Goal: Task Accomplishment & Management: Manage account settings

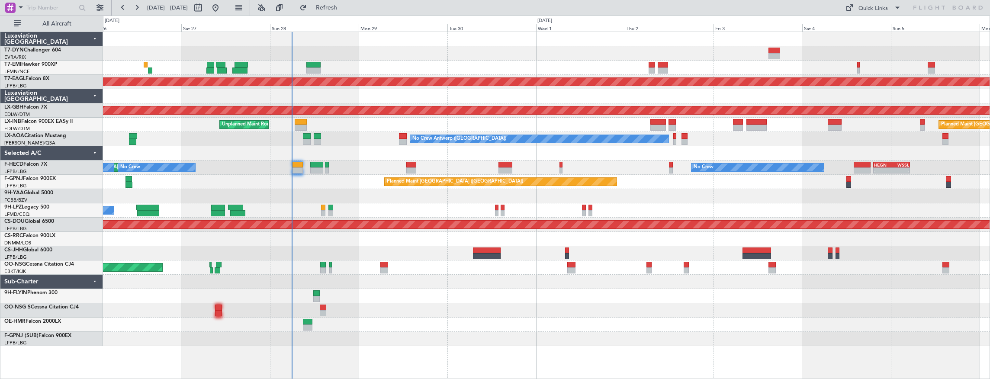
click at [360, 143] on div "Planned Maint Dubai (Al Maktoum Intl) Planned Maint Nurnberg Unplanned Maint [G…" at bounding box center [546, 189] width 887 height 314
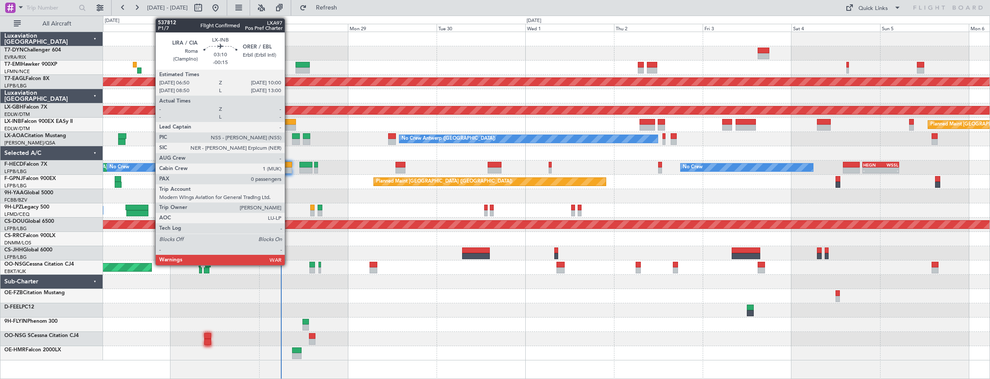
click at [289, 126] on div at bounding box center [290, 128] width 12 height 6
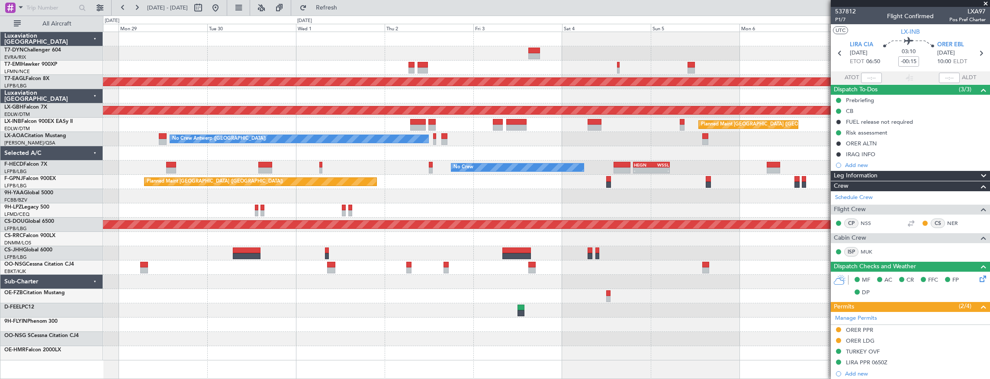
click at [496, 129] on div "Planned Maint Dubai (Al Maktoum Intl) Planned Maint Nurnberg Planned Maint [GEO…" at bounding box center [546, 196] width 887 height 328
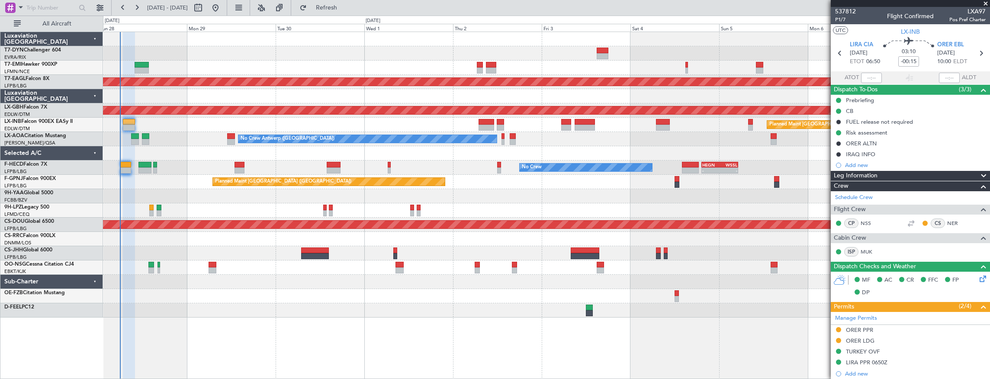
click at [575, 139] on div "No Crew Antwerp ([GEOGRAPHIC_DATA])" at bounding box center [546, 139] width 887 height 14
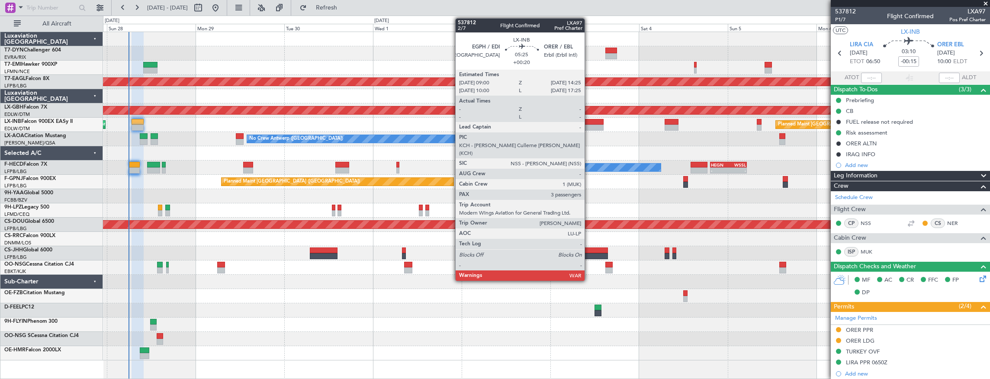
click at [589, 130] on div at bounding box center [593, 128] width 20 height 6
type input "+00:20"
type input "3"
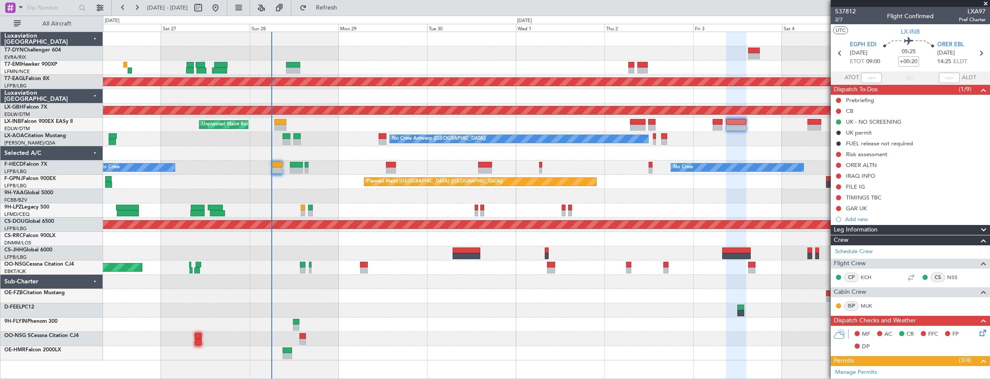
click at [305, 130] on div "Planned Maint [GEOGRAPHIC_DATA] ([GEOGRAPHIC_DATA]) Unplanned Maint [GEOGRAPHIC…" at bounding box center [546, 125] width 887 height 14
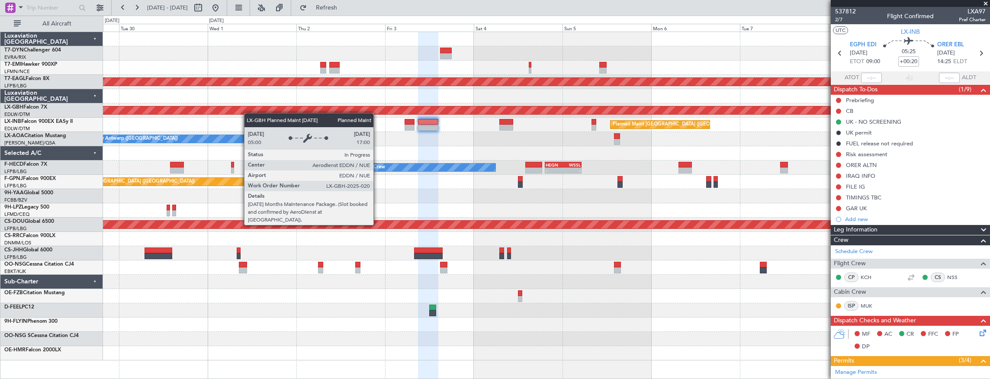
click at [237, 113] on div "Planned Maint Dubai (Al Maktoum Intl) Planned Maint Nurnberg Planned Maint [GEO…" at bounding box center [546, 196] width 887 height 328
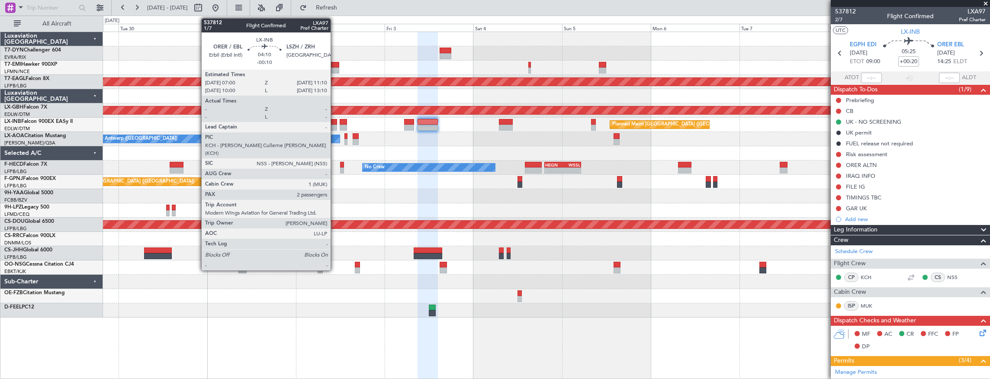
click at [335, 124] on div at bounding box center [329, 122] width 16 height 6
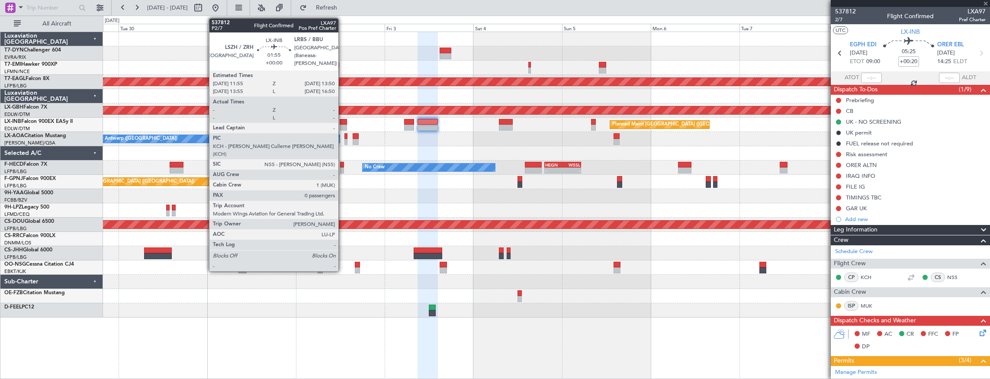
type input "-00:10"
type input "2"
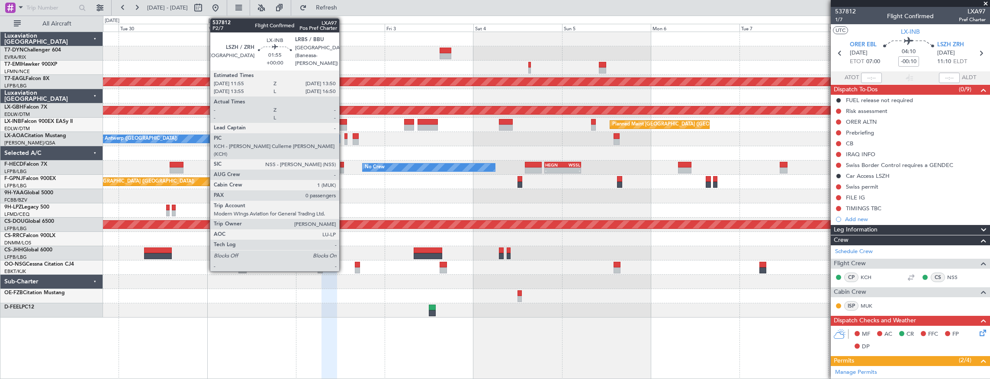
click at [344, 125] on div at bounding box center [343, 128] width 7 height 6
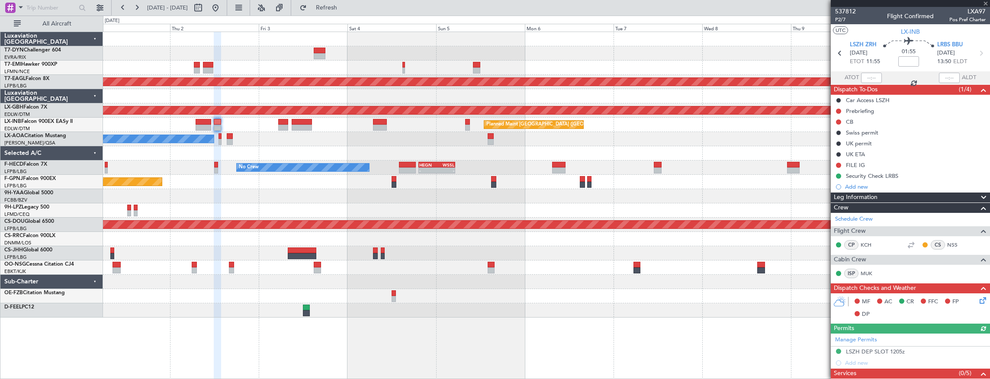
click at [230, 129] on div "Planned Maint [GEOGRAPHIC_DATA] ([GEOGRAPHIC_DATA])" at bounding box center [546, 125] width 887 height 14
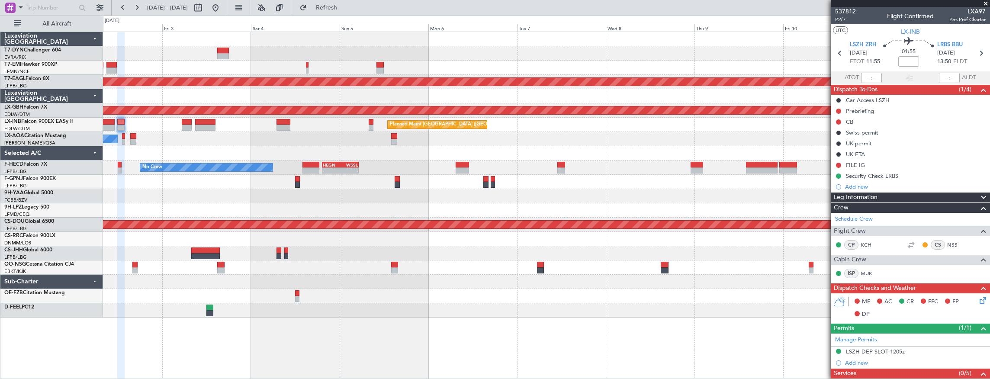
click at [311, 121] on div "Planned Maint [GEOGRAPHIC_DATA] ([GEOGRAPHIC_DATA])" at bounding box center [546, 125] width 887 height 14
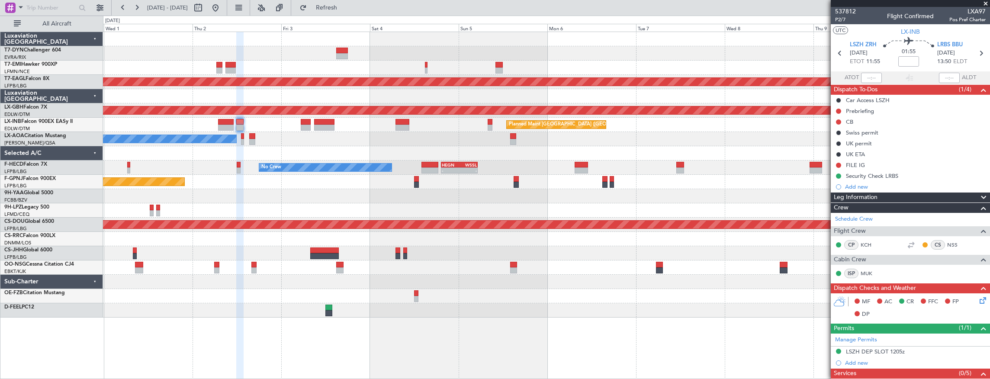
click at [546, 160] on div "Planned Maint Dubai (Al Maktoum Intl) Planned Maint Nurnberg Planned Maint [GEO…" at bounding box center [546, 175] width 887 height 286
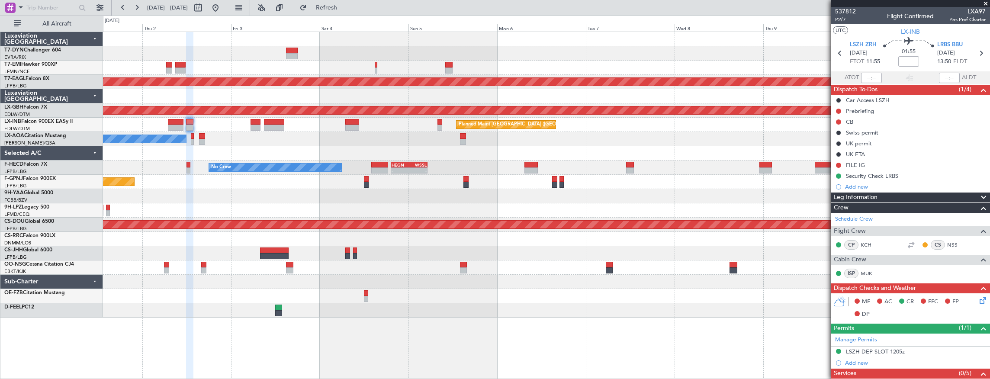
click at [315, 135] on div "No Crew Antwerp ([GEOGRAPHIC_DATA]) No Crew [GEOGRAPHIC_DATA] ([GEOGRAPHIC_DATA…" at bounding box center [546, 139] width 887 height 14
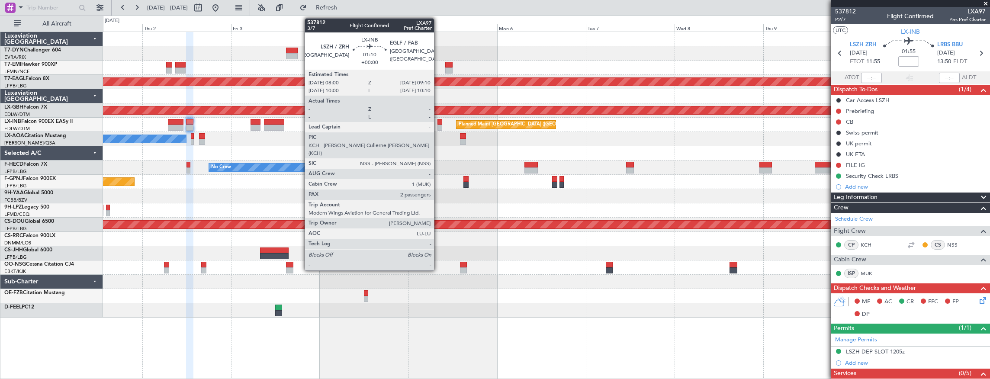
click at [438, 122] on div at bounding box center [439, 122] width 4 height 6
type input "2"
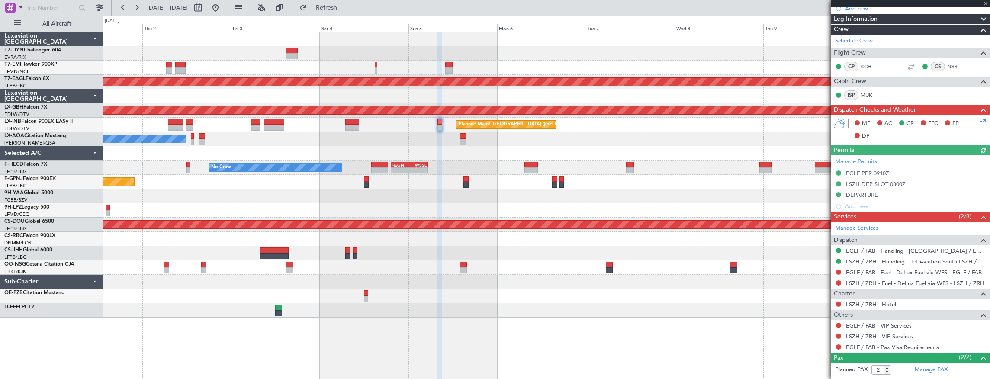
scroll to position [223, 0]
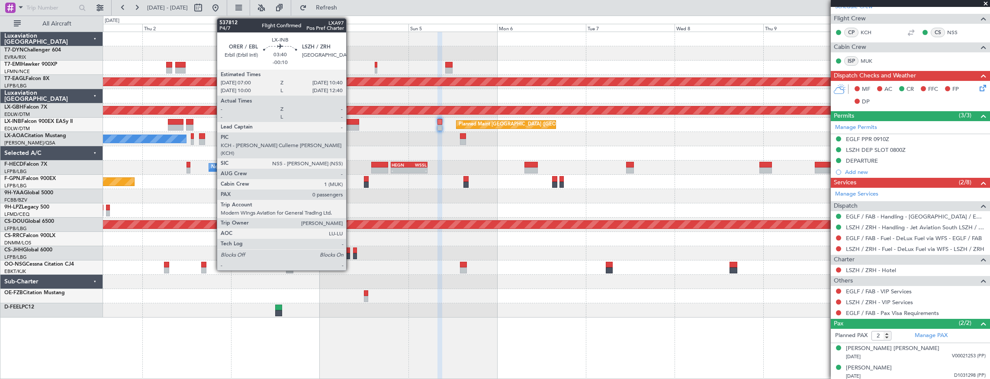
click at [350, 124] on div at bounding box center [352, 122] width 14 height 6
type input "-00:10"
type input "0"
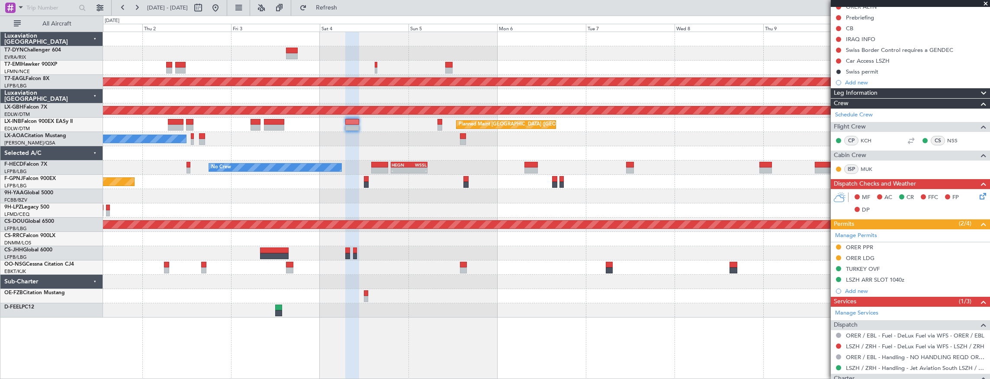
scroll to position [153, 0]
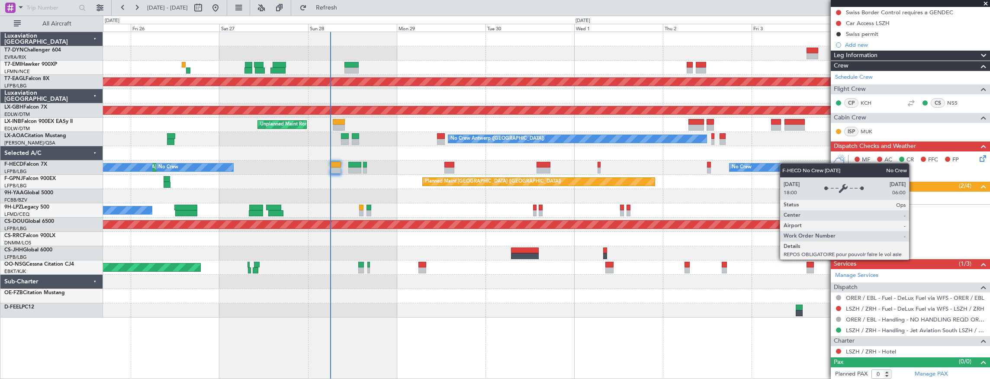
click at [794, 163] on div "Planned Maint Dubai (Al Maktoum Intl) Planned Maint Nurnberg Planned Maint [GEO…" at bounding box center [546, 175] width 887 height 286
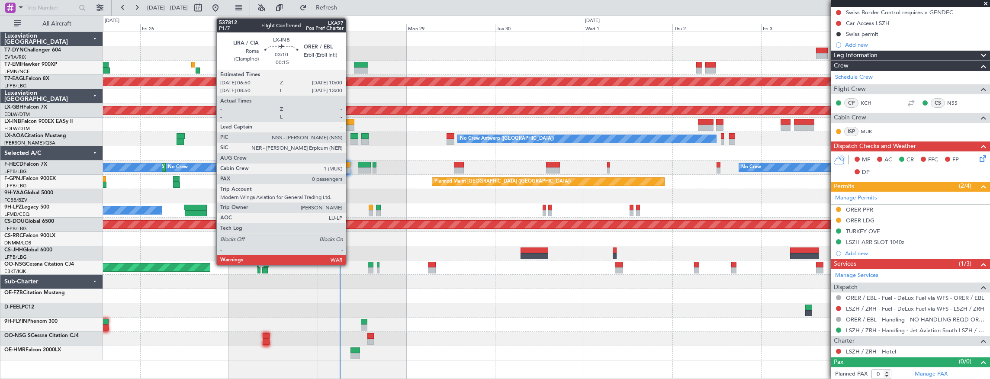
click at [350, 122] on div at bounding box center [348, 122] width 12 height 6
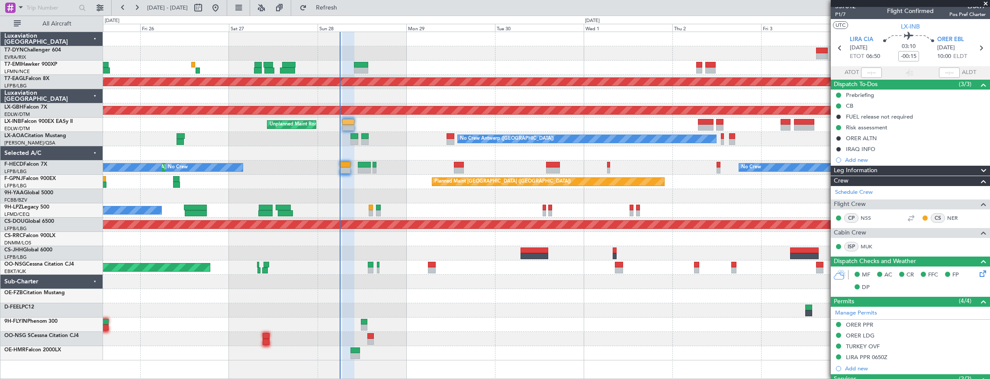
scroll to position [0, 0]
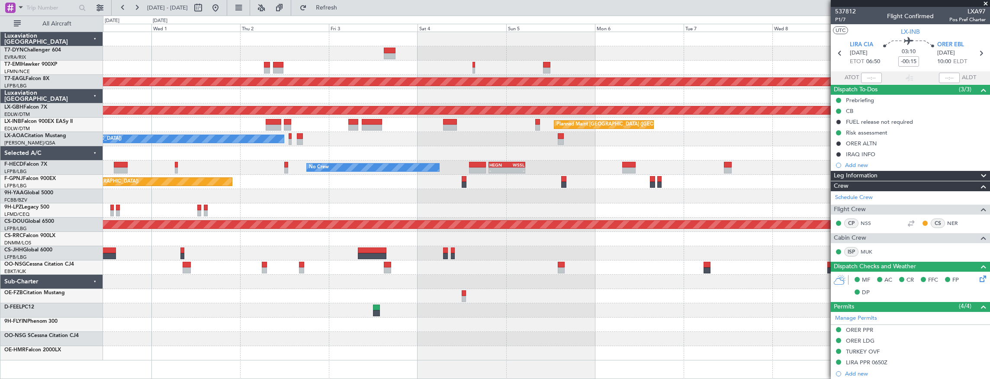
click at [127, 141] on div "Planned Maint Dubai (Al Maktoum Intl) Planned Maint Nurnberg Planned Maint [GEO…" at bounding box center [546, 196] width 887 height 328
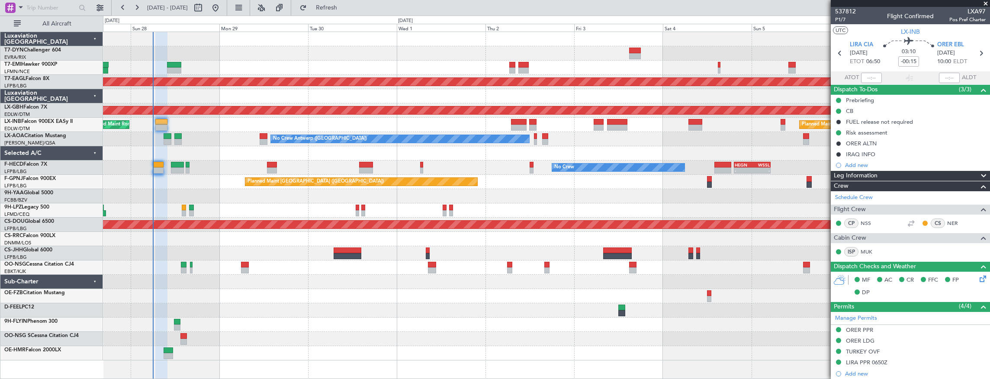
click at [486, 127] on div "Planned Maint [GEOGRAPHIC_DATA] ([GEOGRAPHIC_DATA]) Unplanned Maint [GEOGRAPHIC…" at bounding box center [546, 125] width 887 height 14
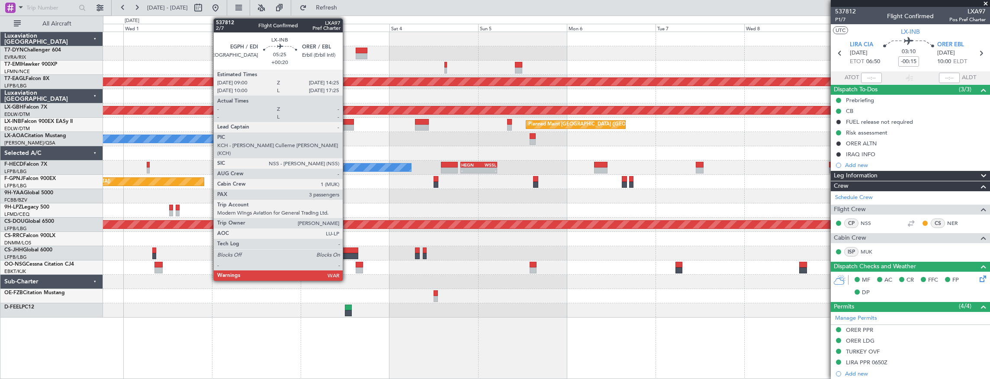
click at [347, 121] on div at bounding box center [344, 122] width 20 height 6
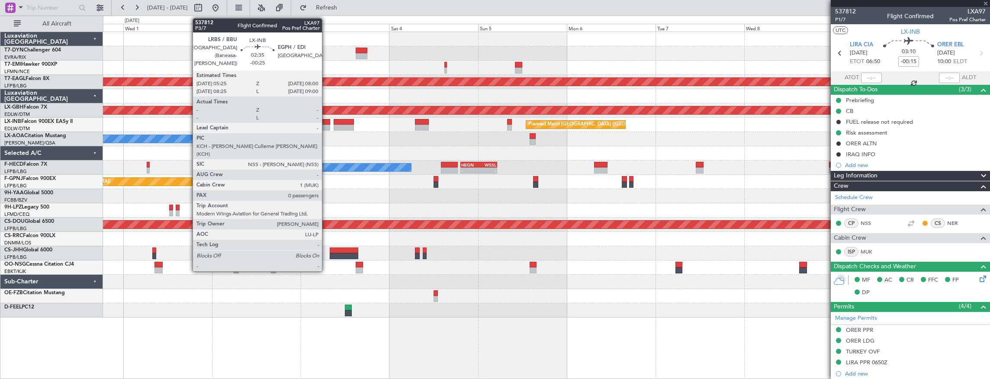
type input "+00:20"
type input "3"
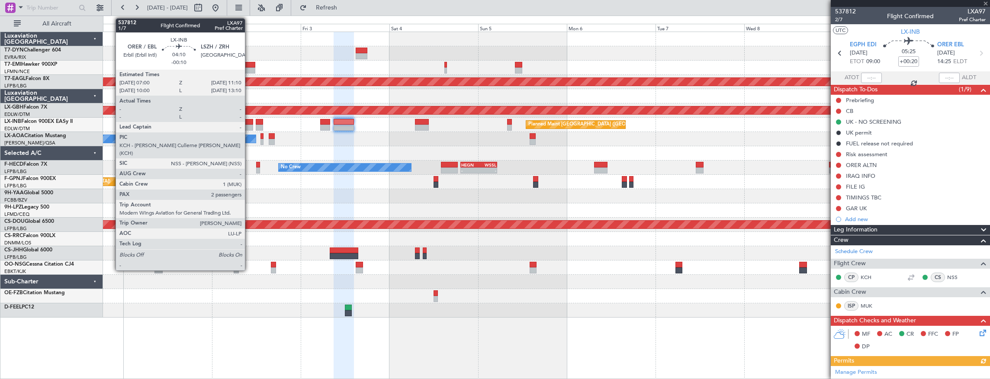
click at [249, 121] on div at bounding box center [246, 122] width 16 height 6
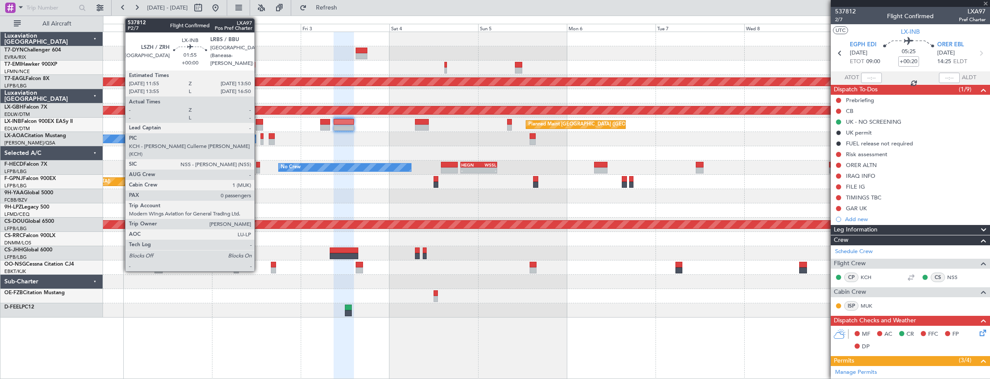
type input "-00:10"
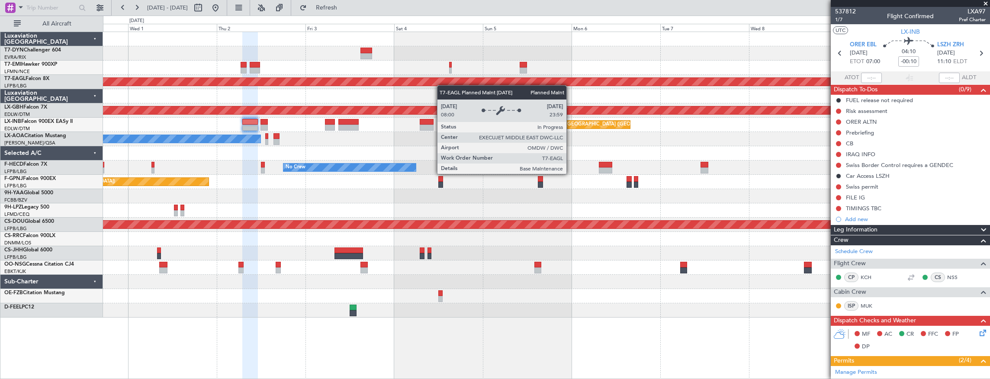
click at [325, 79] on div "Planned Maint Dubai (Al Maktoum Intl) Planned Maint Nurnberg Planned Maint [GEO…" at bounding box center [546, 175] width 887 height 286
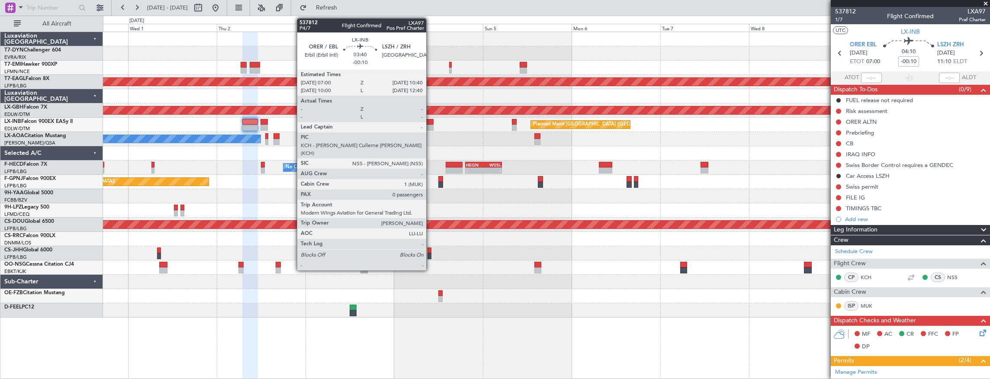
click at [431, 123] on div at bounding box center [427, 122] width 14 height 6
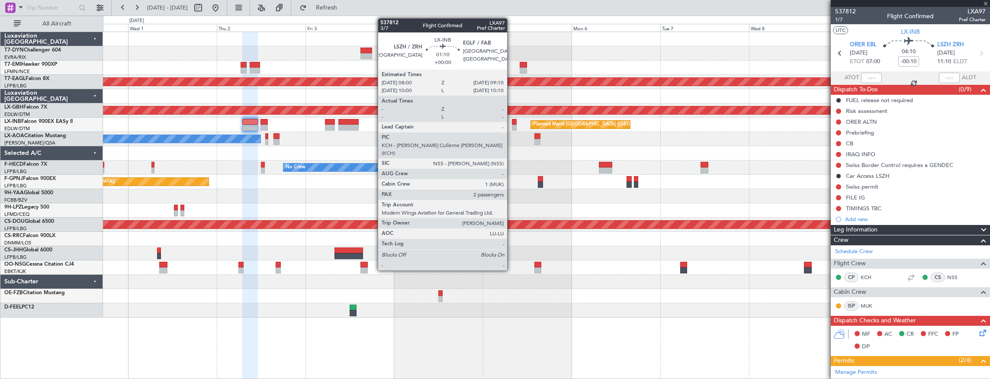
type input "0"
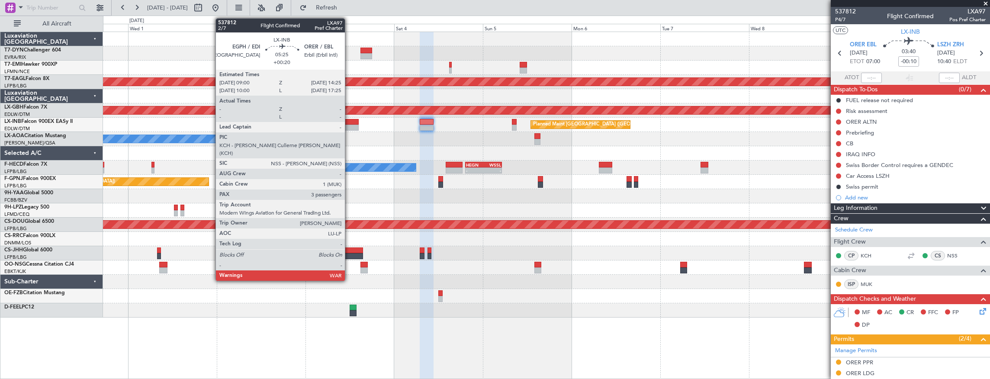
click at [349, 123] on div at bounding box center [348, 122] width 20 height 6
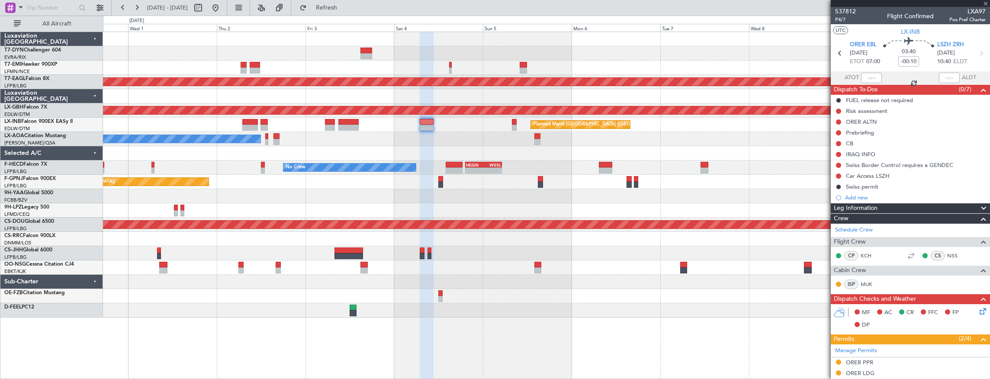
type input "+00:20"
type input "3"
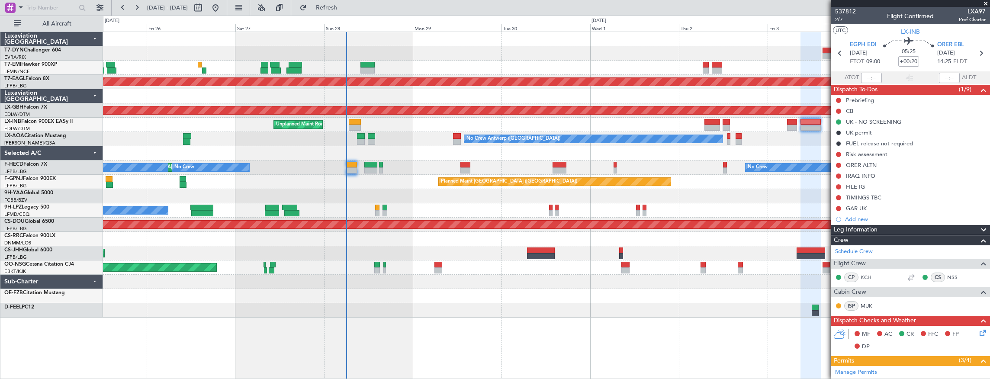
click at [630, 132] on div "Planned Maint Dubai (Al Maktoum Intl) Planned Maint Nurnberg Unplanned Maint [G…" at bounding box center [546, 175] width 887 height 286
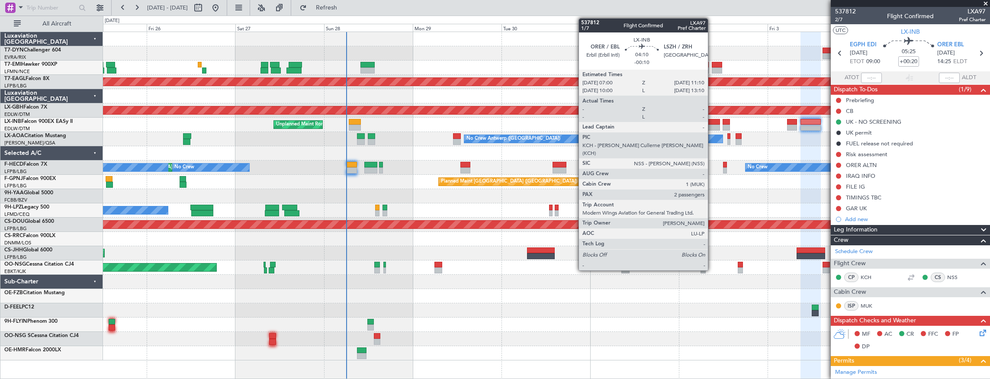
click at [712, 123] on div at bounding box center [712, 122] width 16 height 6
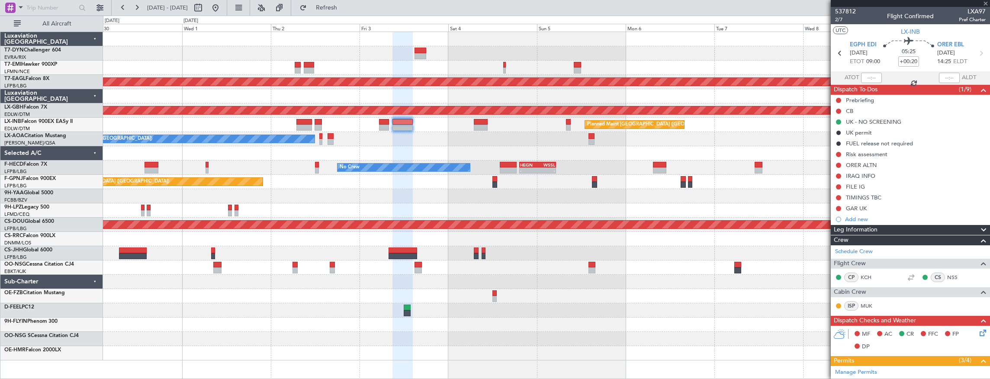
click at [253, 124] on div "Planned Maint [GEOGRAPHIC_DATA] ([GEOGRAPHIC_DATA]) Unplanned Maint [GEOGRAPHIC…" at bounding box center [546, 125] width 887 height 14
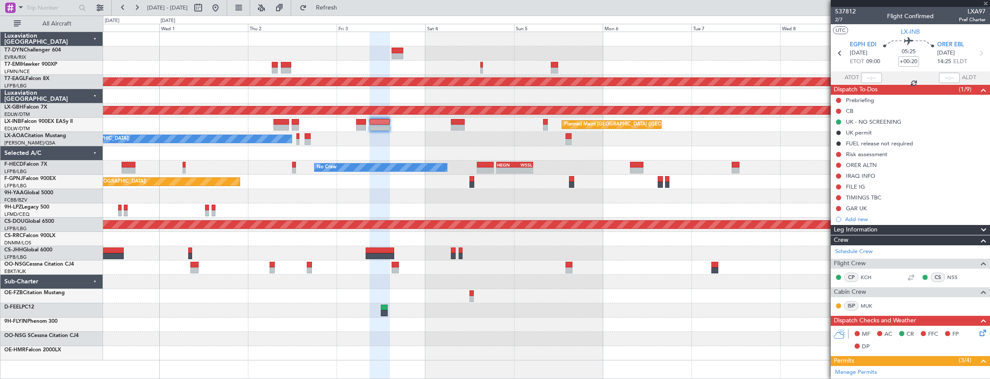
type input "-00:10"
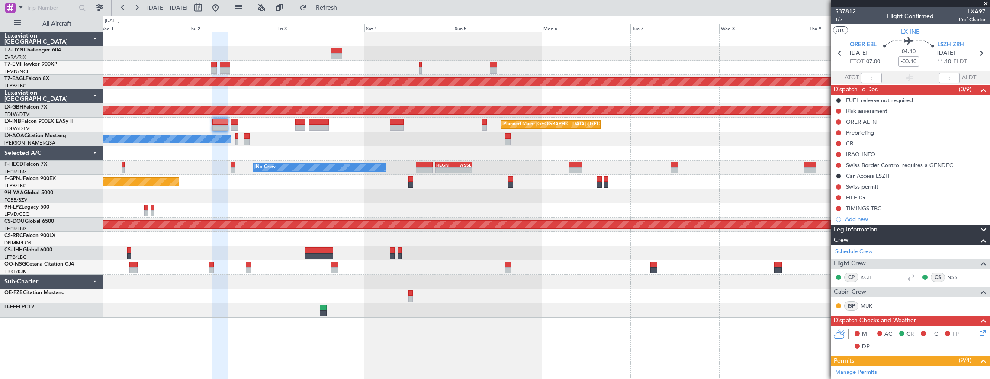
click at [289, 131] on div "Planned Maint Dubai (Al Maktoum Intl) Planned Maint Nurnberg Planned Maint [GEO…" at bounding box center [546, 175] width 887 height 286
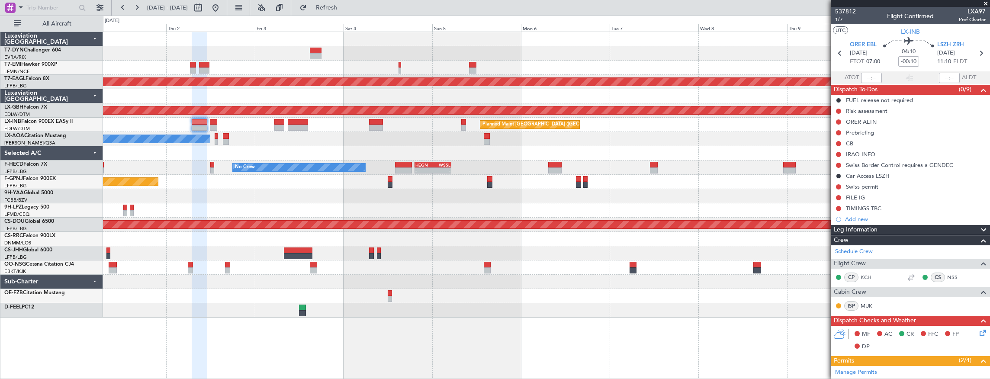
click at [251, 147] on div at bounding box center [546, 153] width 887 height 14
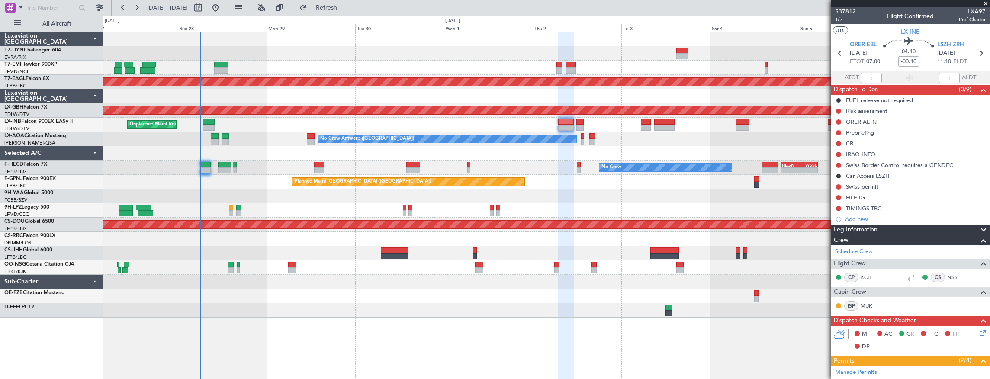
click at [693, 173] on div "Planned Maint Dubai (Al Maktoum Intl) Planned Maint Nurnberg Planned Maint [GEO…" at bounding box center [546, 175] width 887 height 286
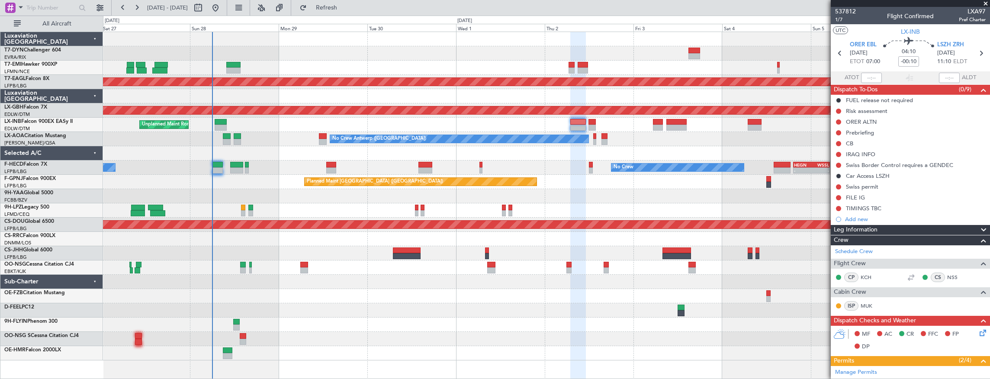
click at [421, 128] on div "Planned Maint Dubai (Al Maktoum Intl) Planned Maint Nurnberg Unplanned Maint [G…" at bounding box center [546, 196] width 887 height 328
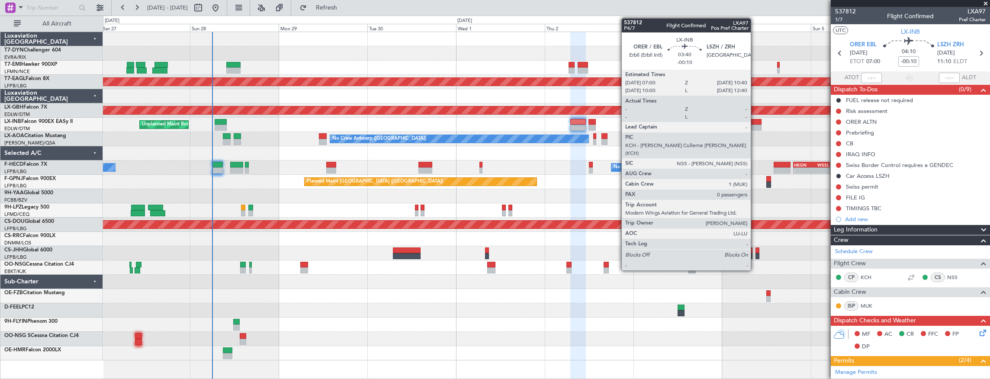
click at [755, 123] on div at bounding box center [755, 122] width 14 height 6
type input "0"
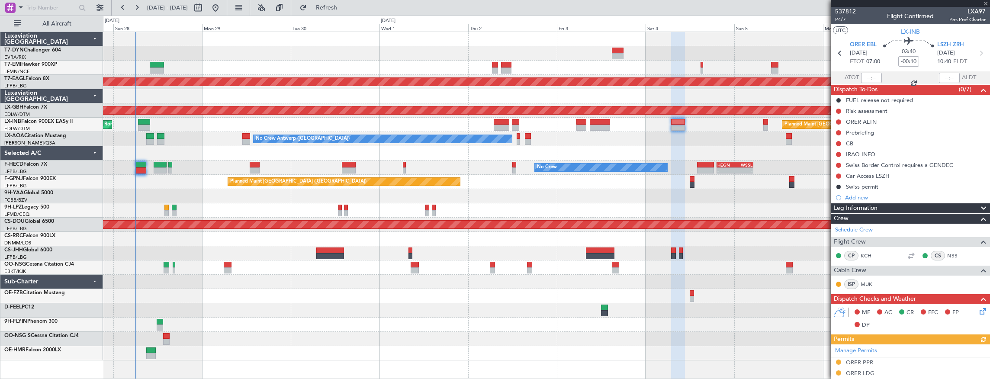
click at [648, 135] on div "No Crew Antwerp ([GEOGRAPHIC_DATA])" at bounding box center [546, 139] width 887 height 14
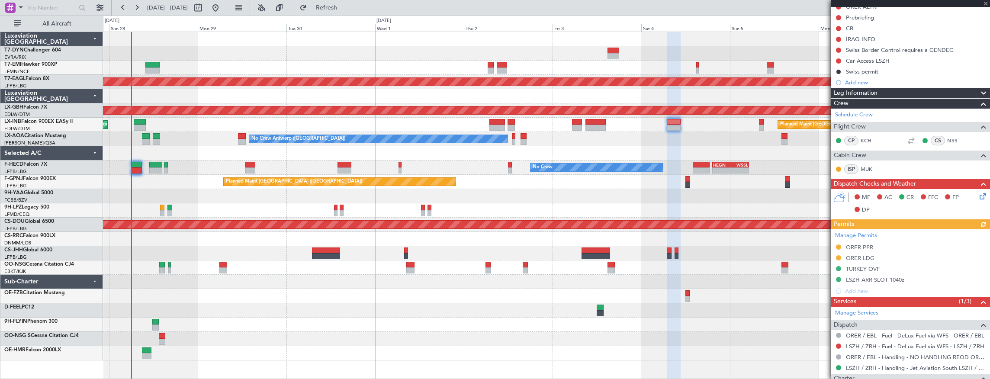
scroll to position [153, 0]
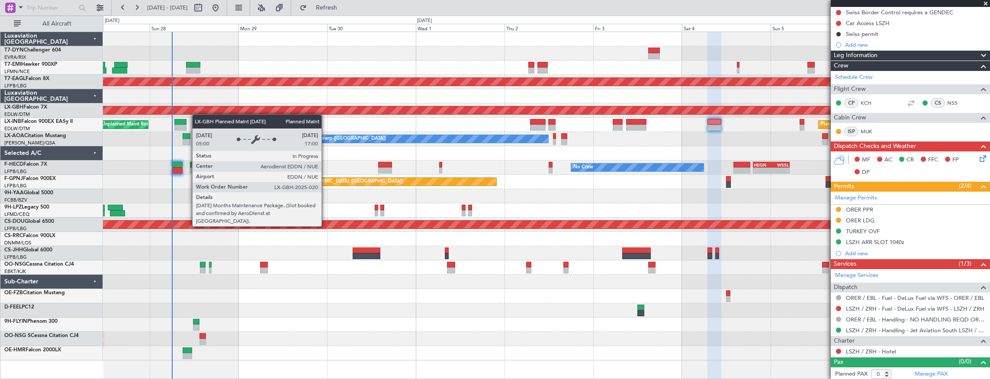
click at [265, 119] on div "Planned Maint [GEOGRAPHIC_DATA] ([GEOGRAPHIC_DATA]) Unplanned Maint [GEOGRAPHIC…" at bounding box center [546, 125] width 887 height 14
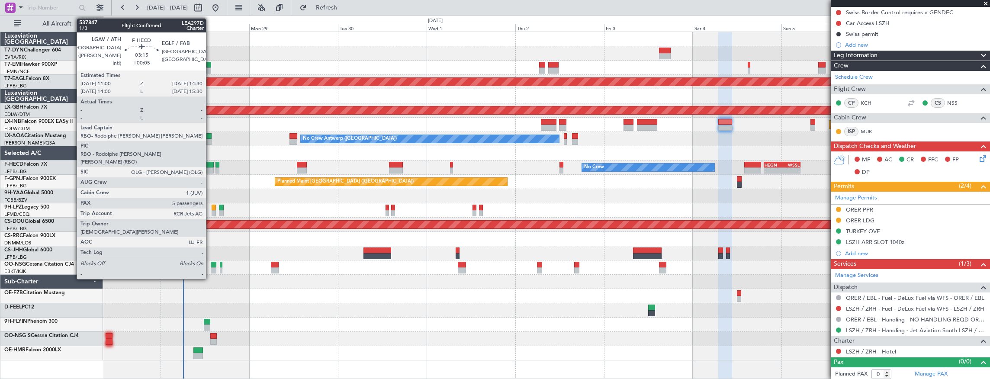
click at [210, 167] on div at bounding box center [207, 170] width 13 height 6
type input "+00:05"
type input "5"
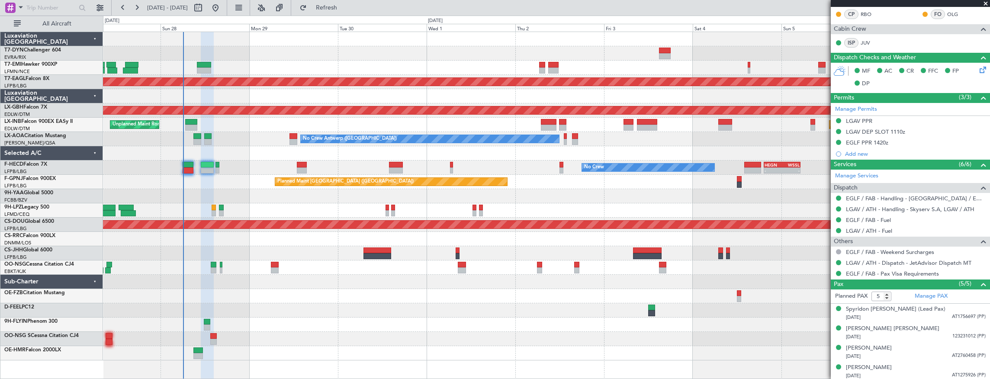
scroll to position [250, 0]
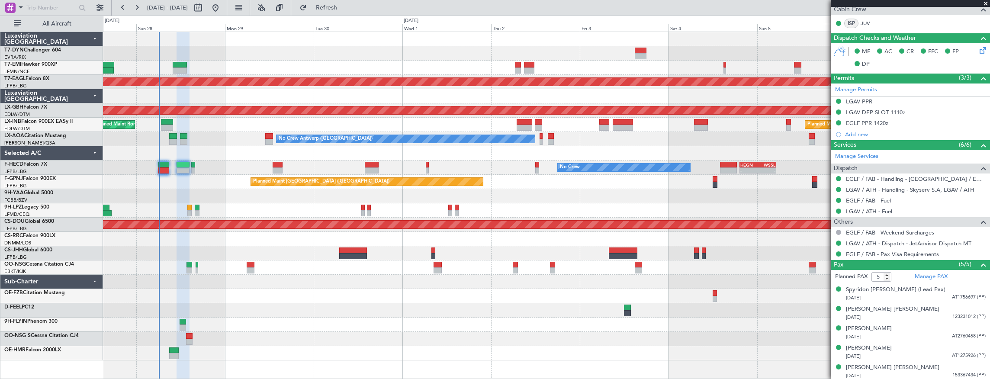
click at [255, 168] on div "Planned Maint Dubai (Al Maktoum Intl) Planned Maint Nurnberg Planned Maint [GEO…" at bounding box center [546, 196] width 887 height 328
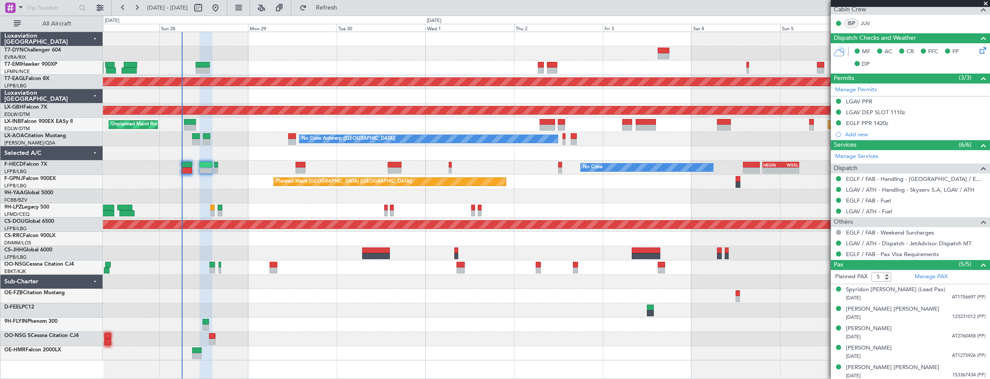
click at [240, 174] on div "Planned Maint Dubai (Al Maktoum Intl) Planned Maint Nurnberg Planned Maint [GEO…" at bounding box center [546, 196] width 887 height 328
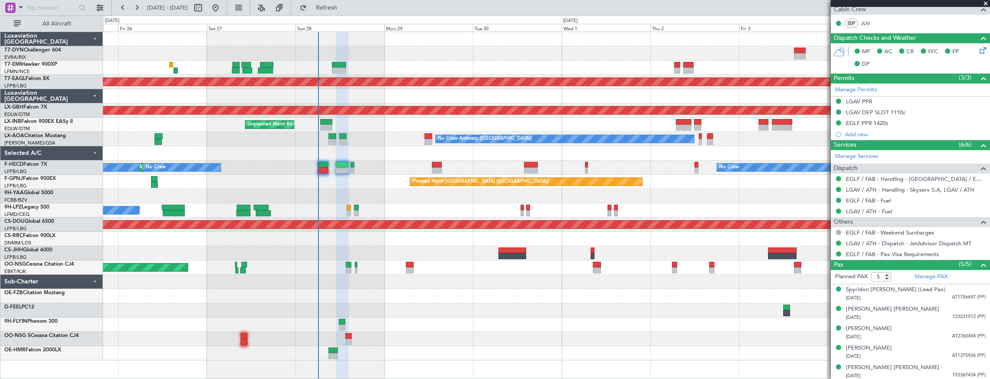
click at [367, 170] on div "Planned Maint Dubai (Al Maktoum Intl) Planned Maint Nurnberg Planned Maint [GEO…" at bounding box center [546, 196] width 887 height 328
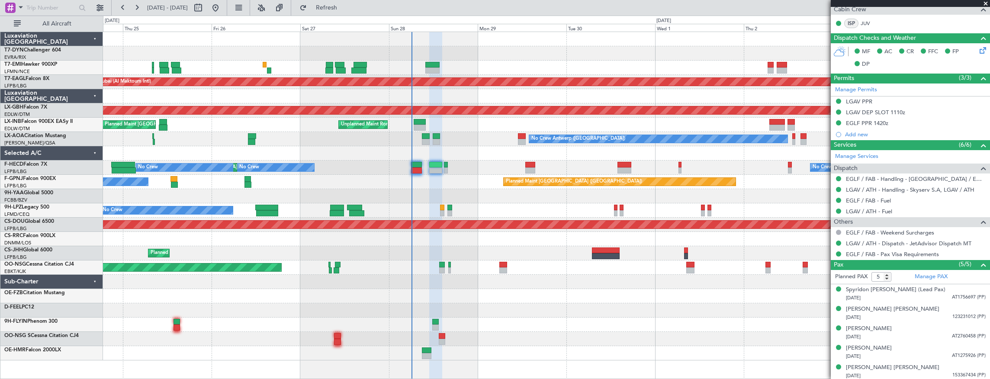
click at [475, 203] on div "Planned Maint [GEOGRAPHIC_DATA] Planned Maint [GEOGRAPHIC_DATA] (Al Maktoum Int…" at bounding box center [546, 196] width 887 height 328
click at [453, 211] on div "No Crew AOG Maint Cannes ([GEOGRAPHIC_DATA])" at bounding box center [546, 210] width 887 height 14
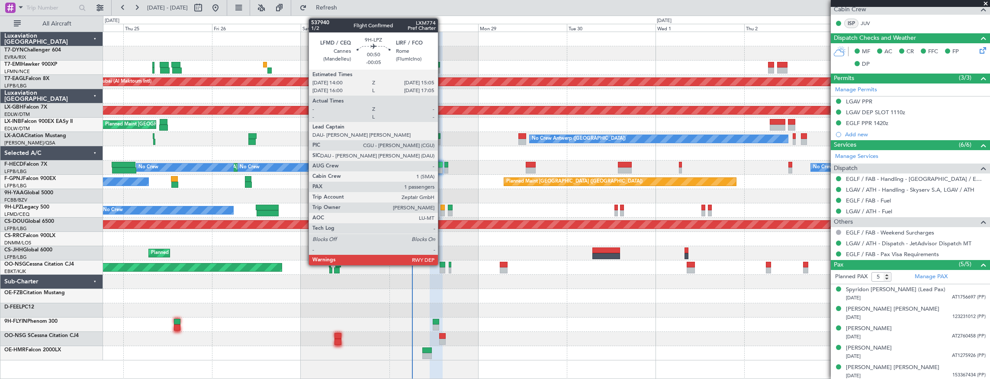
click at [442, 208] on div at bounding box center [442, 208] width 4 height 6
type input "-00:05"
type input "1"
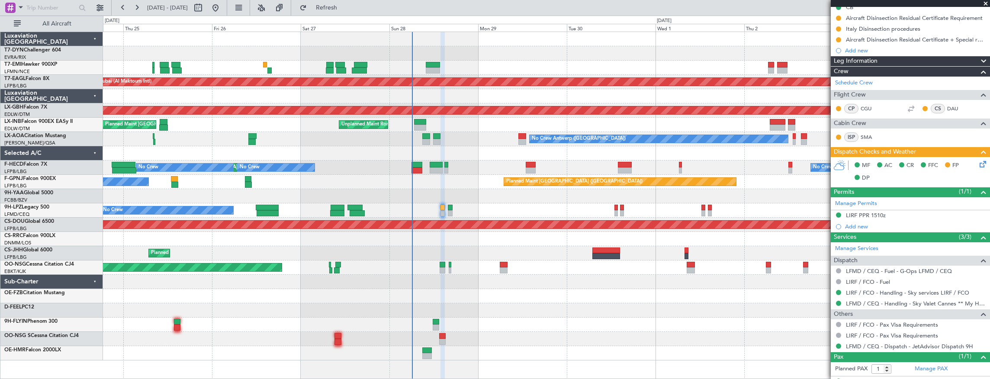
scroll to position [118, 0]
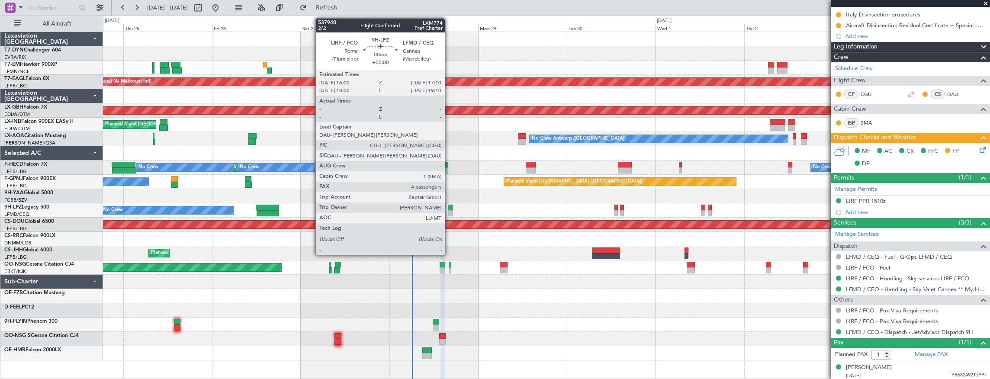
click at [449, 207] on div at bounding box center [450, 208] width 4 height 6
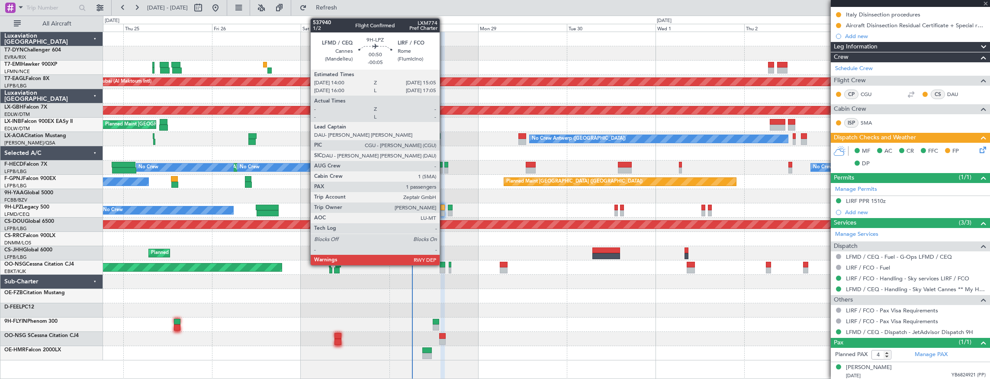
scroll to position [0, 0]
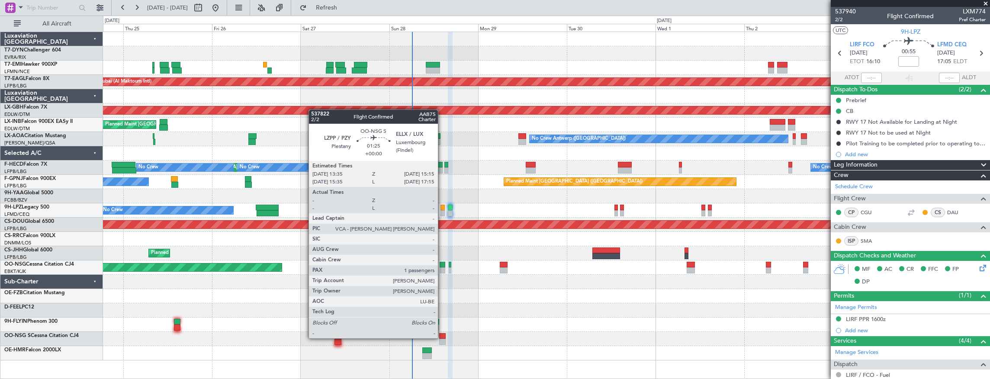
click at [442, 338] on div at bounding box center [442, 336] width 6 height 6
type input "1"
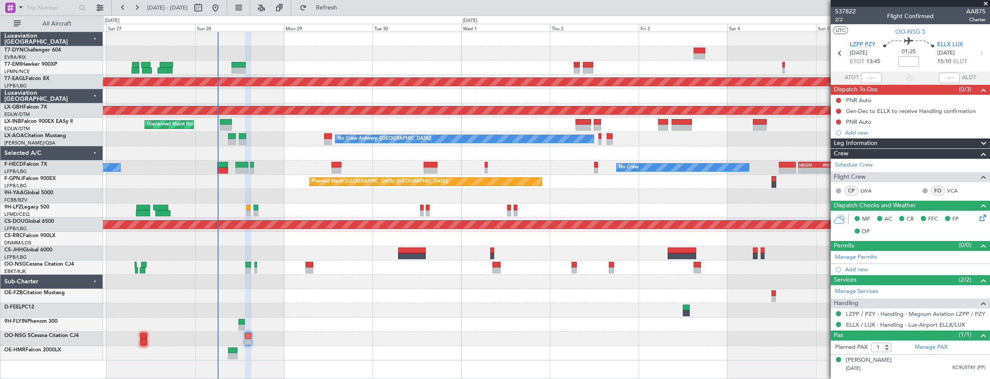
click at [376, 286] on div "Planned Maint Dubai (Al Maktoum Intl) Planned Maint Nurnberg Planned Maint [GEO…" at bounding box center [546, 196] width 887 height 328
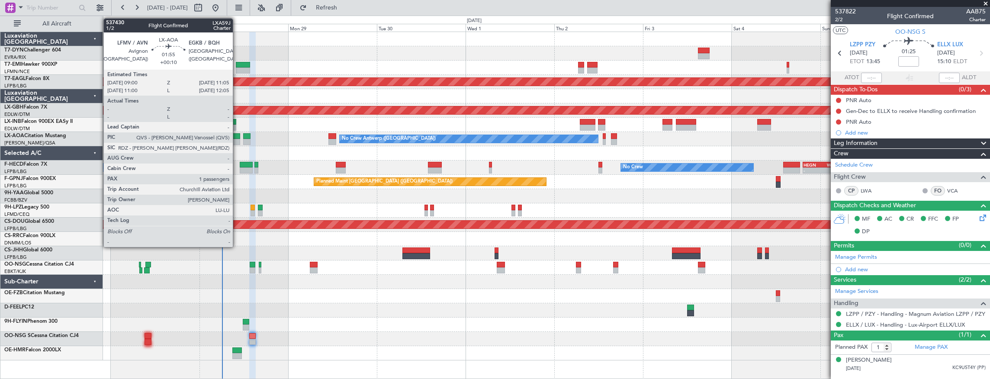
click at [237, 138] on div at bounding box center [236, 136] width 8 height 6
type input "+00:10"
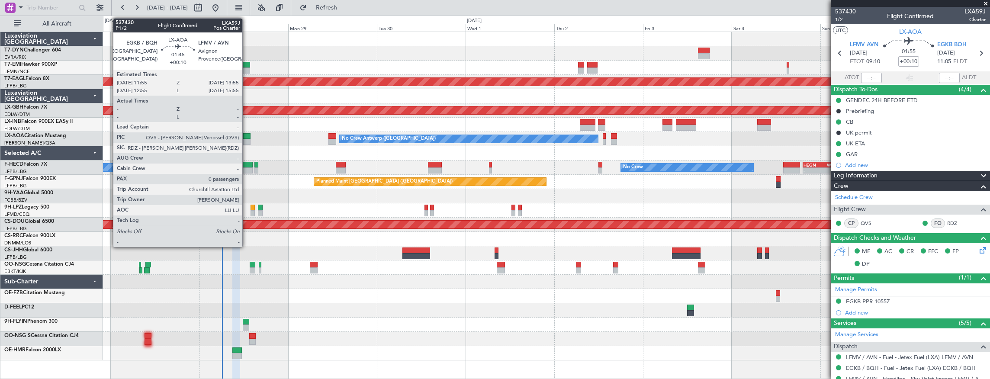
click at [247, 139] on div at bounding box center [247, 142] width 8 height 6
type input "0"
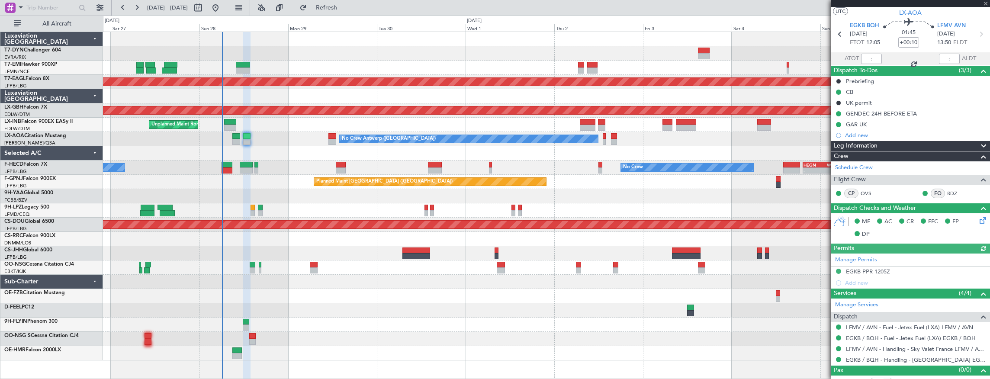
scroll to position [28, 0]
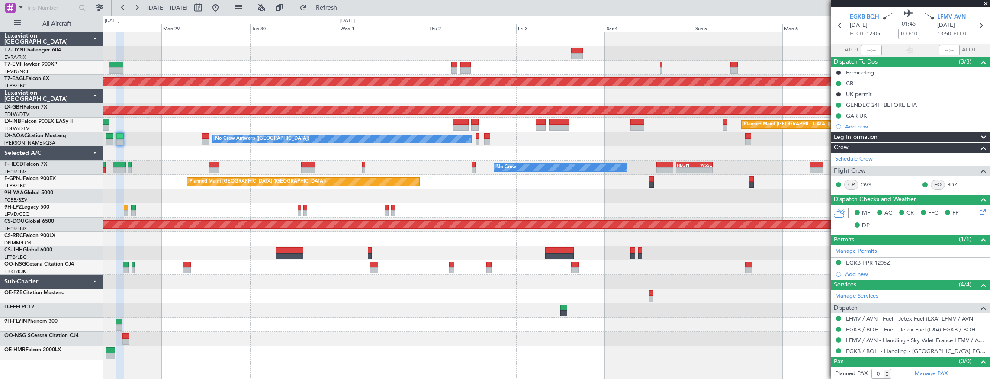
click at [400, 130] on div "Planned Maint Dubai (Al Maktoum Intl) Planned Maint Nurnberg Planned Maint [GEO…" at bounding box center [546, 196] width 887 height 328
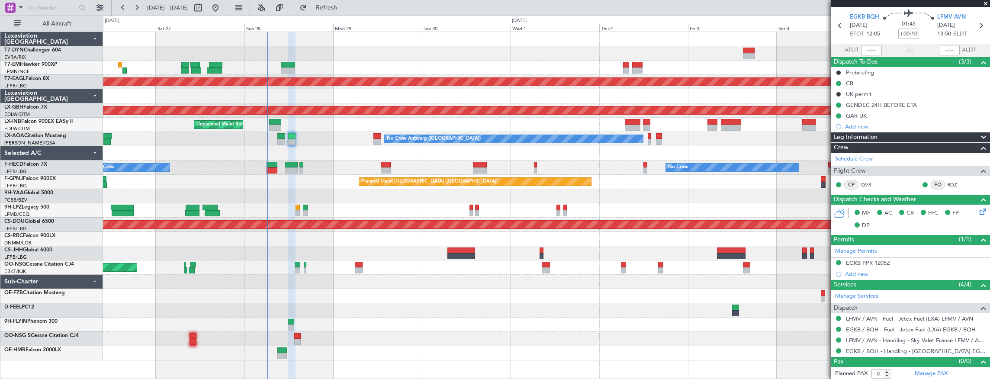
click at [359, 167] on div "No Crew - - HEGN 19:15 Z WSSL 05:10 Z No Crew Planned Maint [GEOGRAPHIC_DATA] (…" at bounding box center [546, 168] width 887 height 14
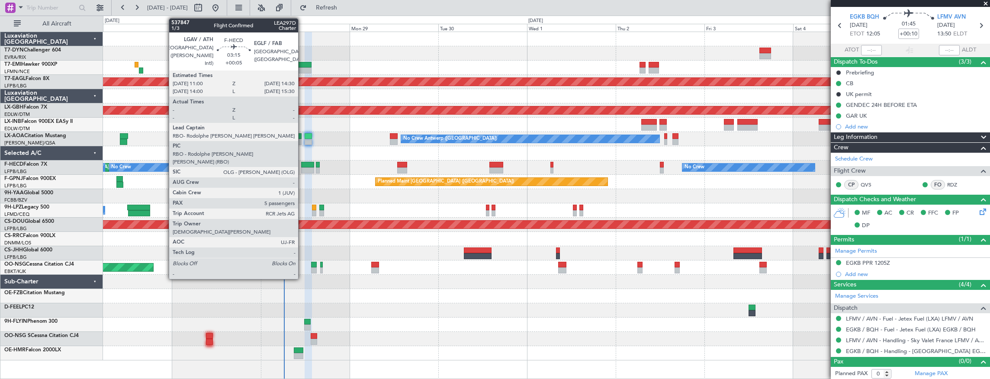
click at [302, 164] on div at bounding box center [307, 165] width 13 height 6
type input "+00:05"
type input "5"
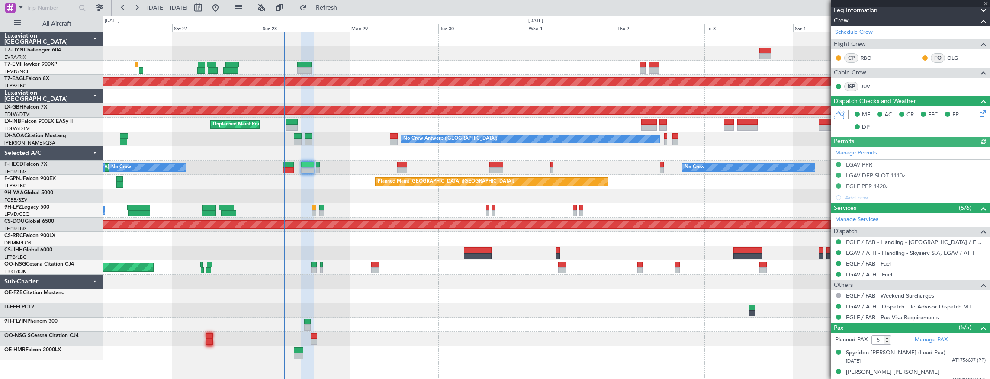
scroll to position [250, 0]
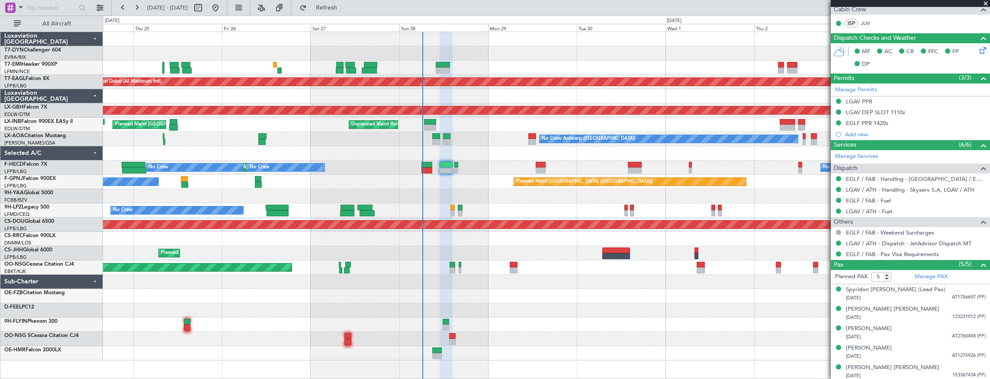
click at [377, 174] on div "No Crew Planned Maint [GEOGRAPHIC_DATA] ([GEOGRAPHIC_DATA]) No Crew No Crew - -…" at bounding box center [546, 168] width 887 height 14
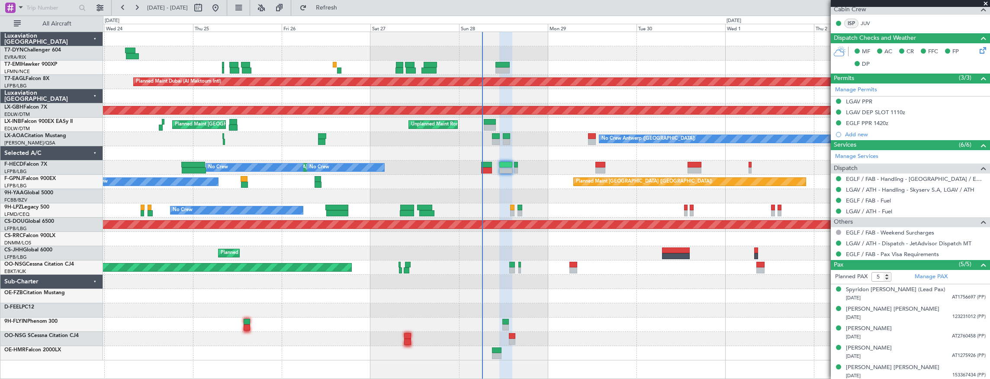
click at [373, 184] on div "Planned Maint [GEOGRAPHIC_DATA] Planned Maint [GEOGRAPHIC_DATA] (Al Maktoum Int…" at bounding box center [546, 196] width 887 height 328
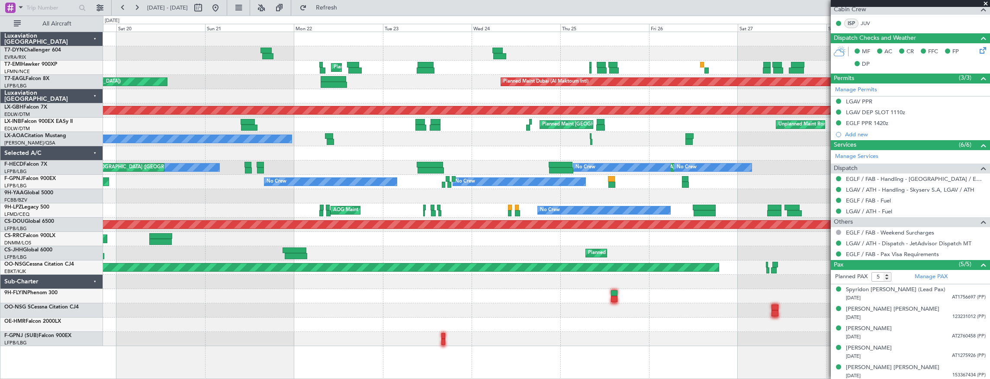
click at [448, 160] on div "Planned Maint [GEOGRAPHIC_DATA] Planned Maint [GEOGRAPHIC_DATA] (Al Maktoum Int…" at bounding box center [546, 189] width 887 height 314
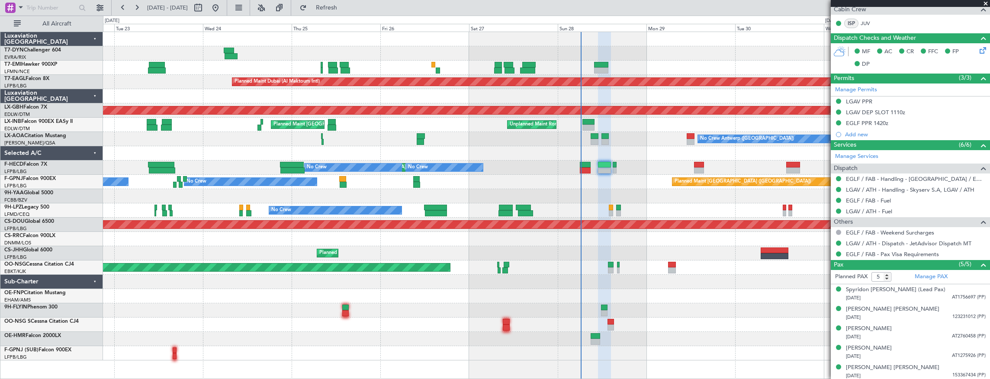
click at [0, 152] on html "[DATE] - [DATE] Refresh Quick Links All Aircraft Planned Maint [GEOGRAPHIC_DATA…" at bounding box center [495, 189] width 990 height 379
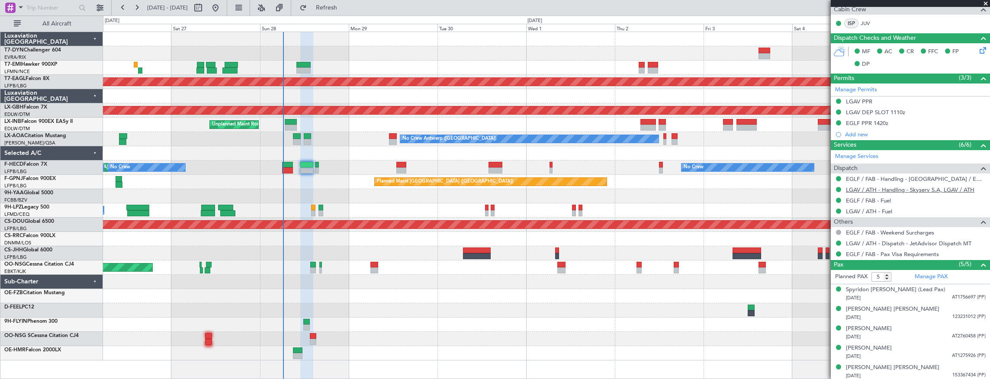
click at [880, 189] on link "LGAV / ATH - Handling - Skyserv S.A, LGAV / ATH" at bounding box center [910, 189] width 129 height 7
click at [945, 189] on link "LGAV / ATH - Handling - Skyserv S.A, LGAV / ATH" at bounding box center [910, 189] width 129 height 7
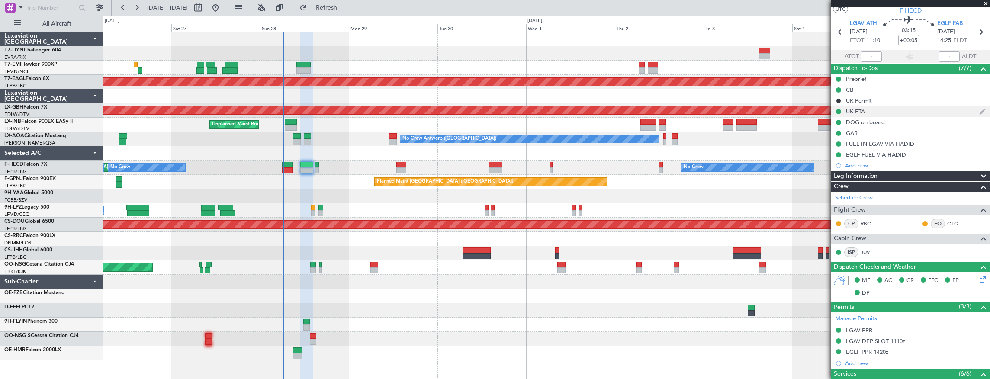
scroll to position [0, 0]
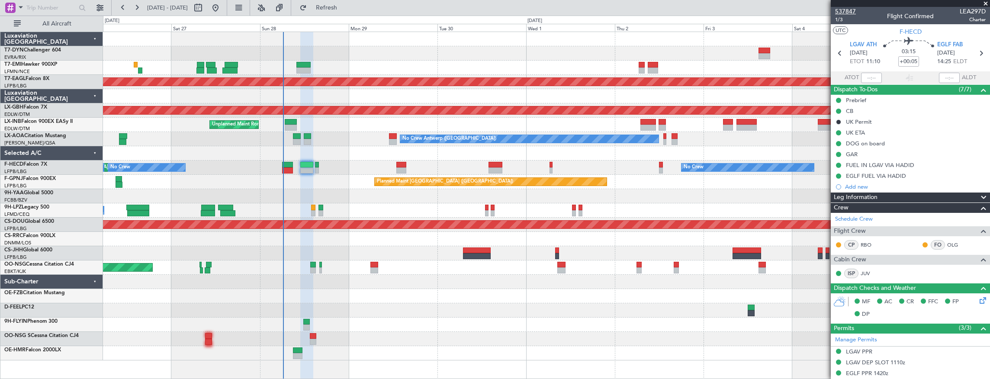
click at [855, 11] on span "537847" at bounding box center [845, 11] width 21 height 9
click at [848, 20] on span "1/3" at bounding box center [845, 19] width 21 height 7
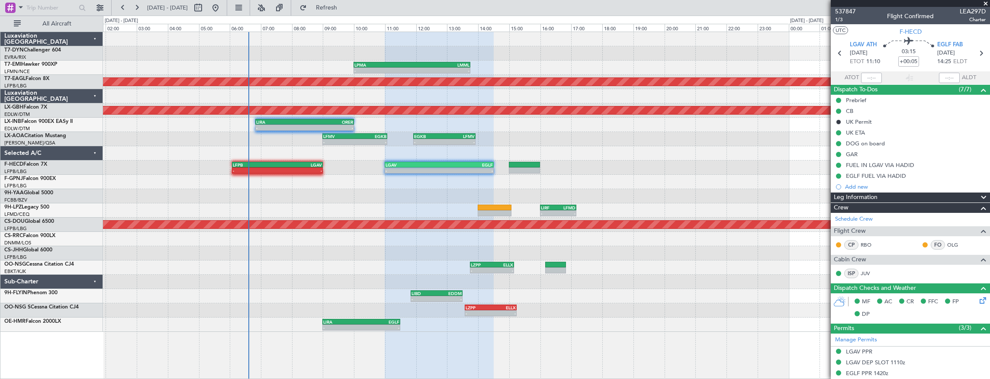
click at [439, 367] on div at bounding box center [439, 206] width 109 height 348
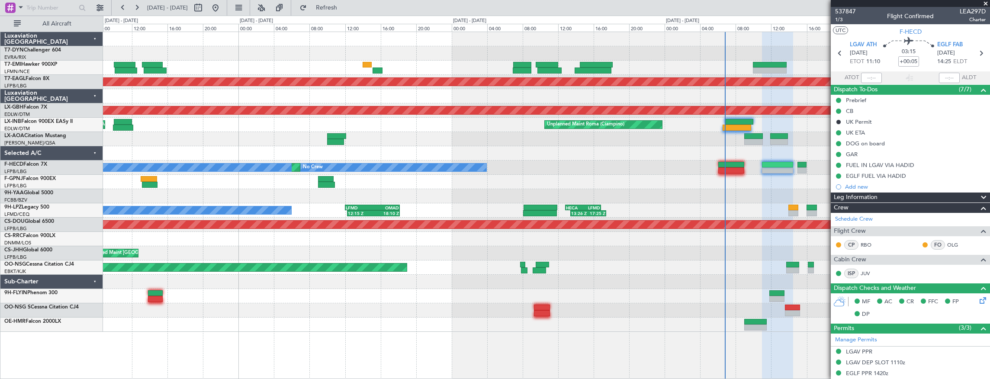
click at [572, 161] on div "Planned Maint Dubai (Al Maktoum Intl) Planned Maint Nurnberg Unplanned Maint [G…" at bounding box center [546, 182] width 887 height 300
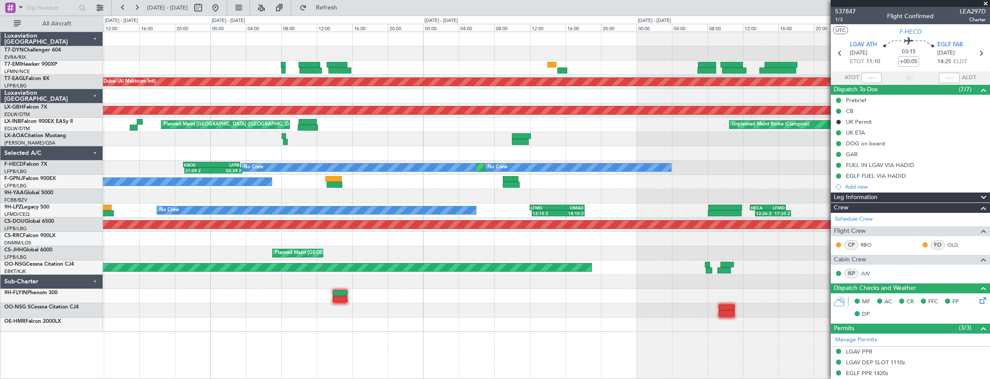
click at [424, 152] on div at bounding box center [546, 153] width 887 height 14
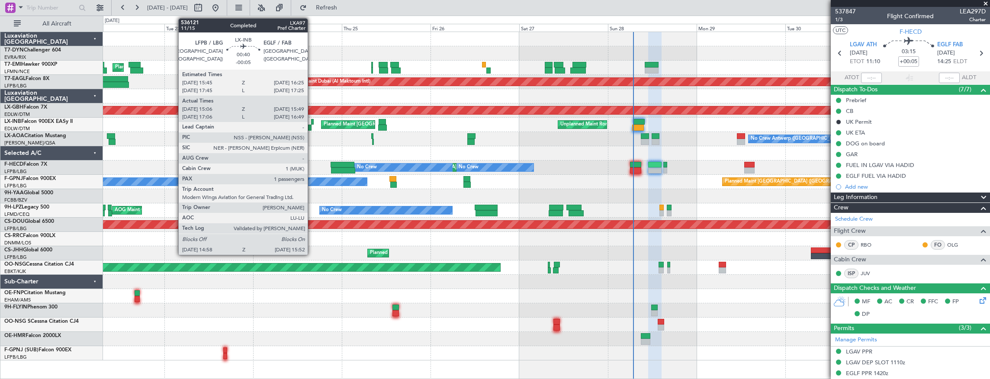
click at [312, 123] on div at bounding box center [312, 122] width 3 height 6
type input "-00:05"
type input "15:06"
type input "15:49"
type input "1"
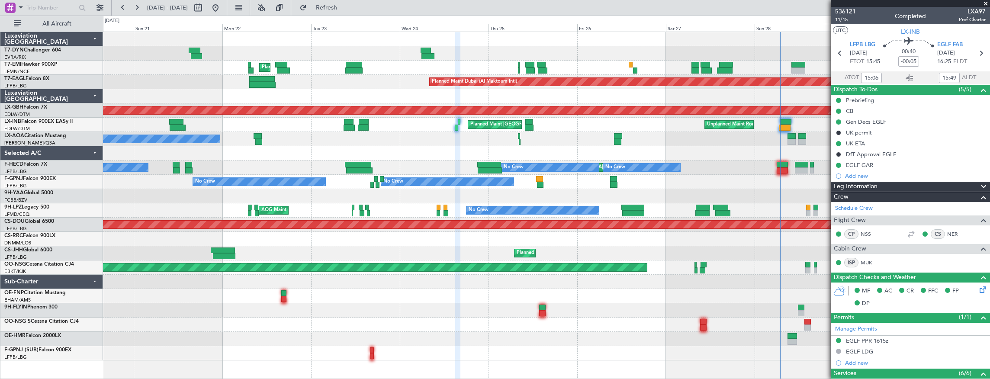
click at [163, 275] on div "Planned Maint Zurich Planned Maint Dubai (Al Maktoum Intl) Unplanned Maint Pari…" at bounding box center [546, 196] width 887 height 328
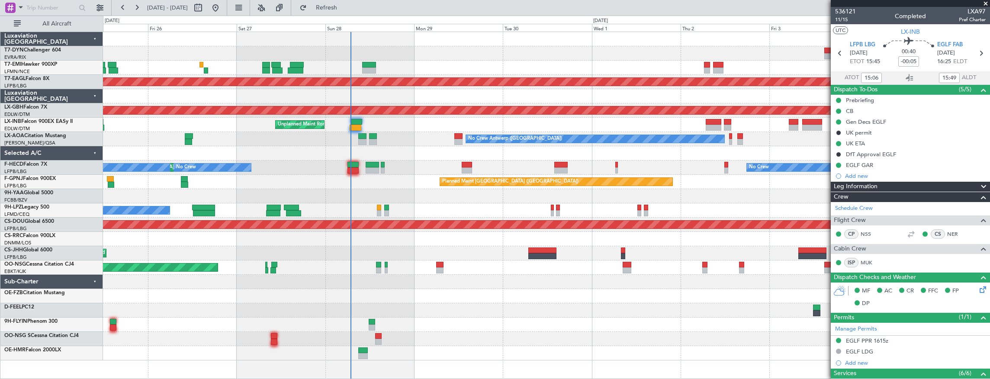
click at [498, 122] on div "Unplanned Maint Roma (Ciampino) Planned Maint London (Farnborough) Planned Main…" at bounding box center [546, 125] width 887 height 14
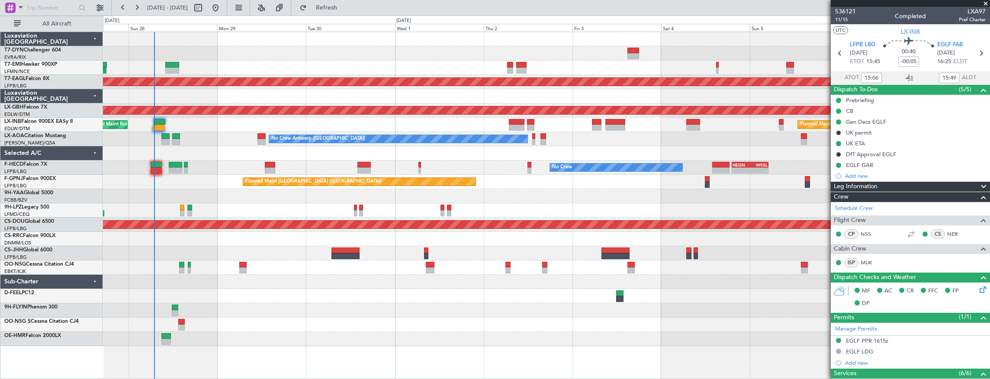
click at [168, 165] on div "Planned Maint Dubai (Al Maktoum Intl) Planned Maint Nurnberg Unplanned Maint Ro…" at bounding box center [546, 189] width 887 height 314
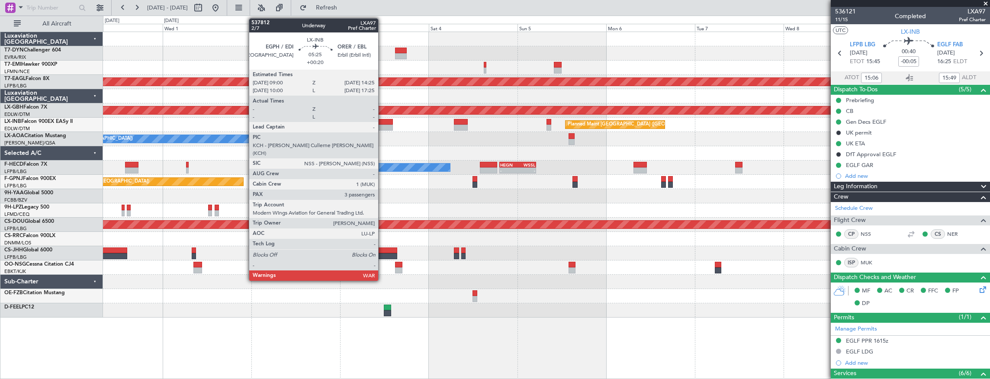
click at [383, 119] on div at bounding box center [383, 122] width 20 height 6
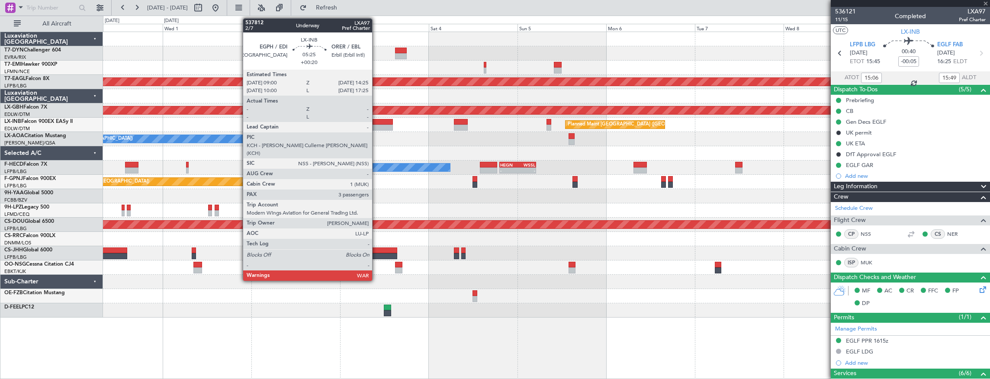
type input "+00:20"
type input "3"
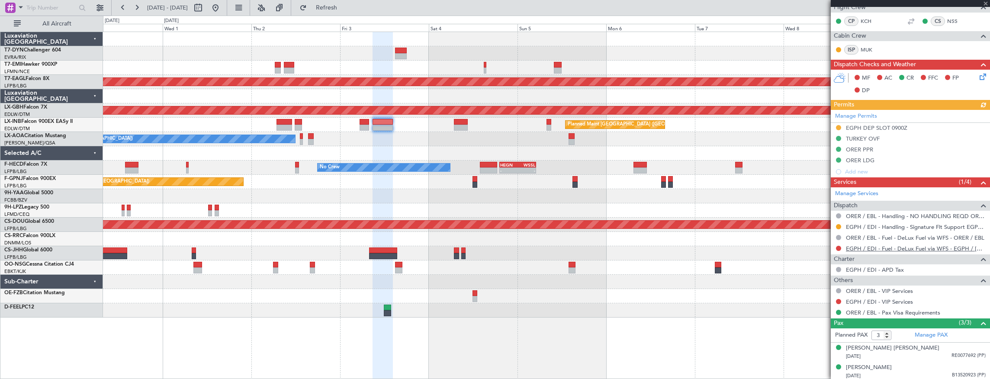
scroll to position [275, 0]
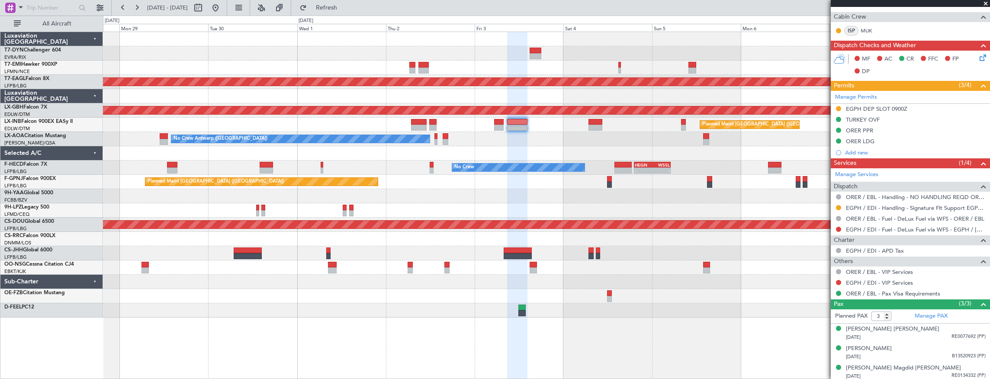
click at [584, 137] on div "No Crew Antwerp ([GEOGRAPHIC_DATA]) No Crew [GEOGRAPHIC_DATA] ([GEOGRAPHIC_DATA…" at bounding box center [546, 139] width 887 height 14
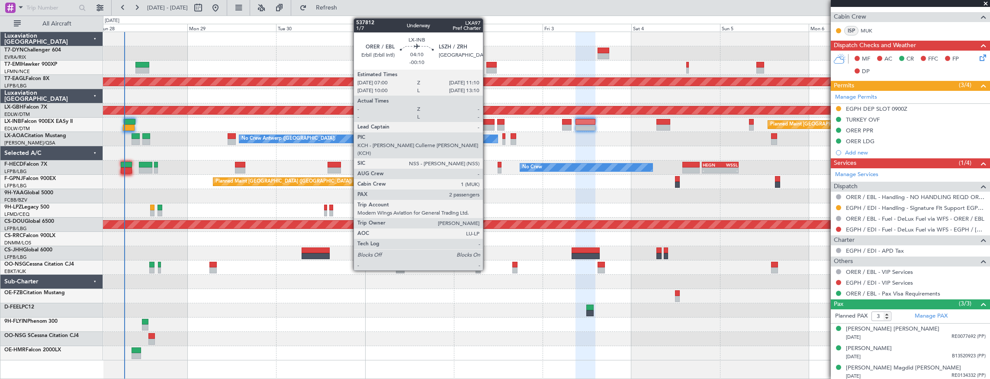
click at [487, 125] on div at bounding box center [487, 128] width 16 height 6
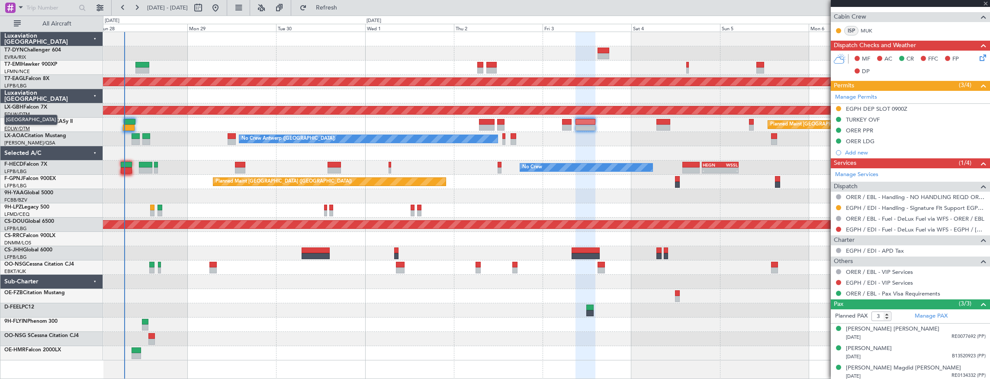
type input "-00:10"
type input "2"
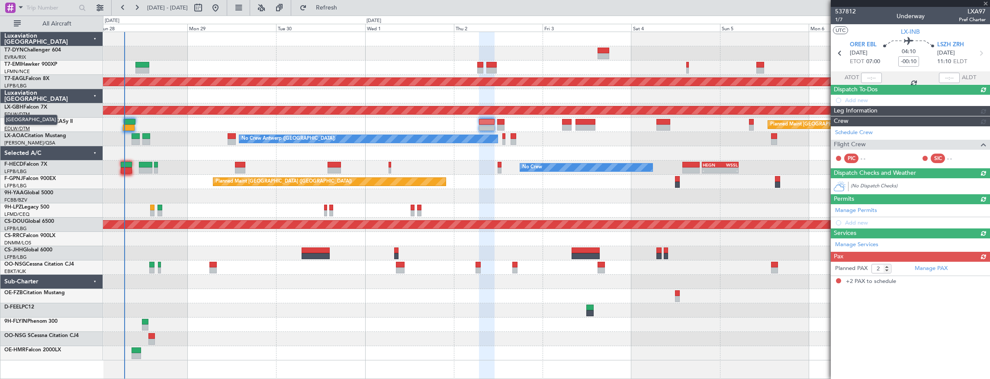
scroll to position [0, 0]
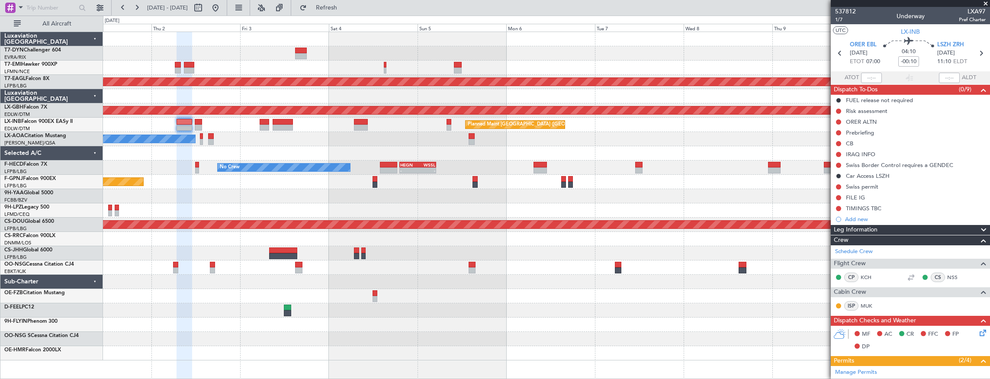
click at [407, 137] on div "No Crew Antwerp ([GEOGRAPHIC_DATA]) No Crew [GEOGRAPHIC_DATA] ([GEOGRAPHIC_DATA…" at bounding box center [546, 139] width 887 height 14
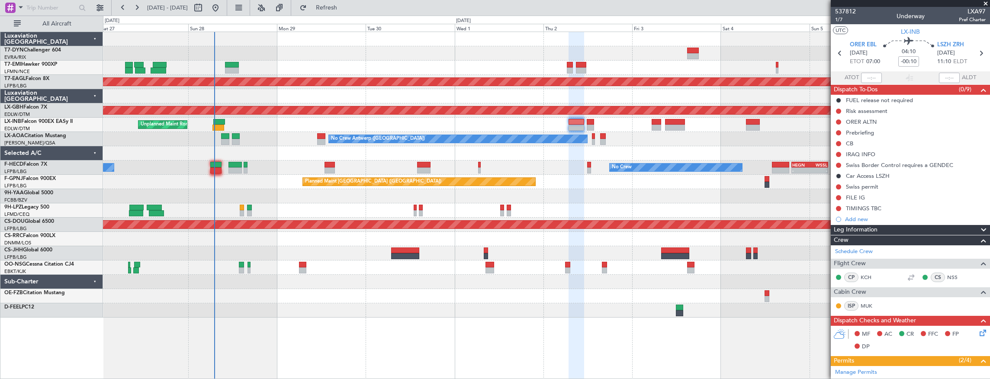
click at [619, 209] on div "Planned Maint Dubai (Al Maktoum Intl) Planned Maint Nurnberg Planned Maint [GEO…" at bounding box center [546, 175] width 887 height 286
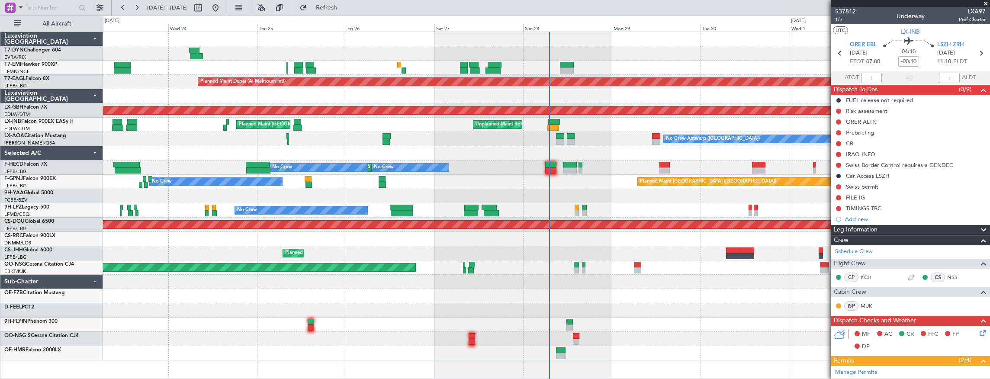
click at [341, 188] on div "Planned Maint Zurich Planned Maint Dubai (Al Maktoum Intl) Planned Maint Nurnbe…" at bounding box center [546, 196] width 887 height 328
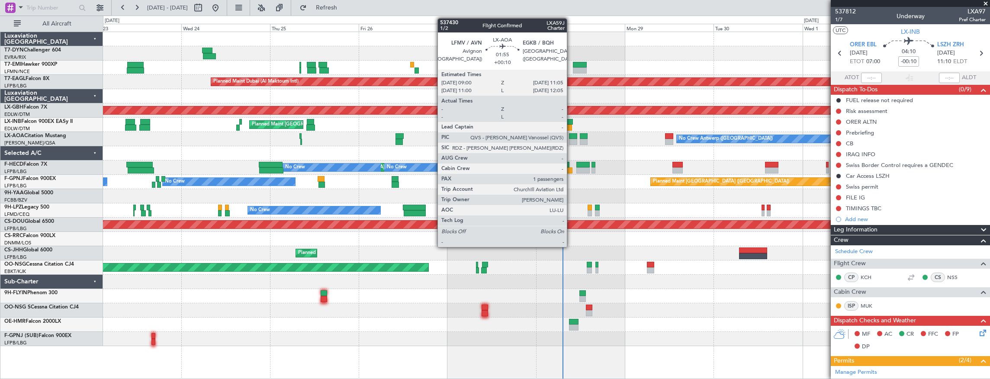
click at [571, 138] on div at bounding box center [573, 136] width 8 height 6
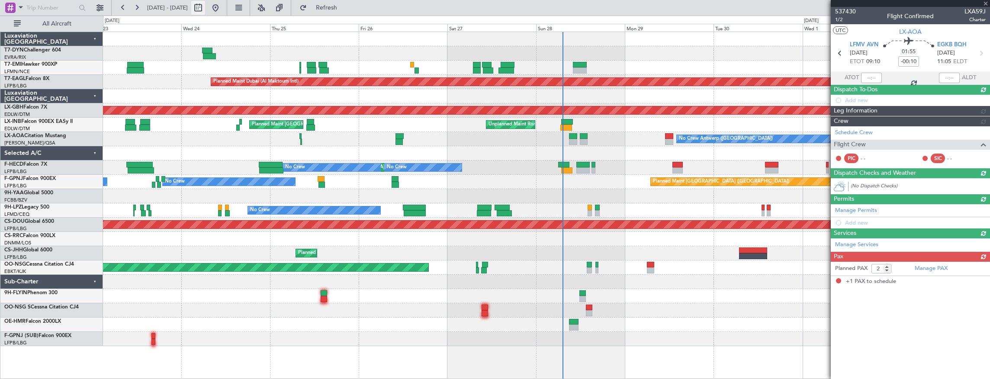
type input "+00:10"
type input "1"
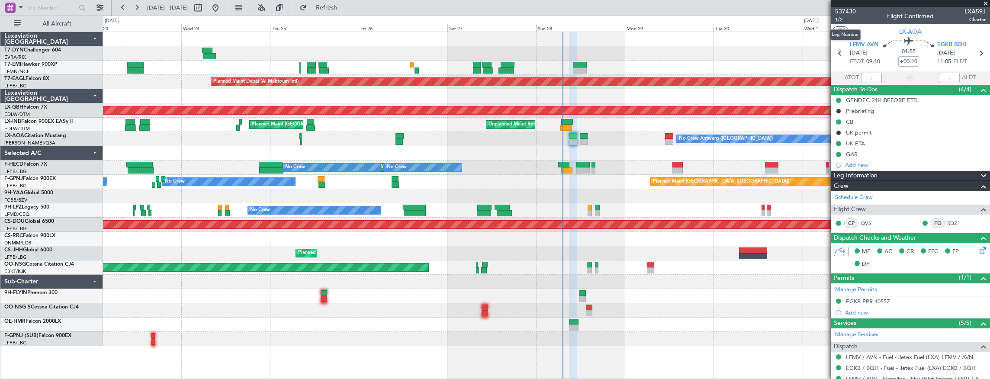
click at [838, 20] on span "1/2" at bounding box center [845, 19] width 21 height 7
click at [843, 14] on span "537430" at bounding box center [845, 11] width 21 height 9
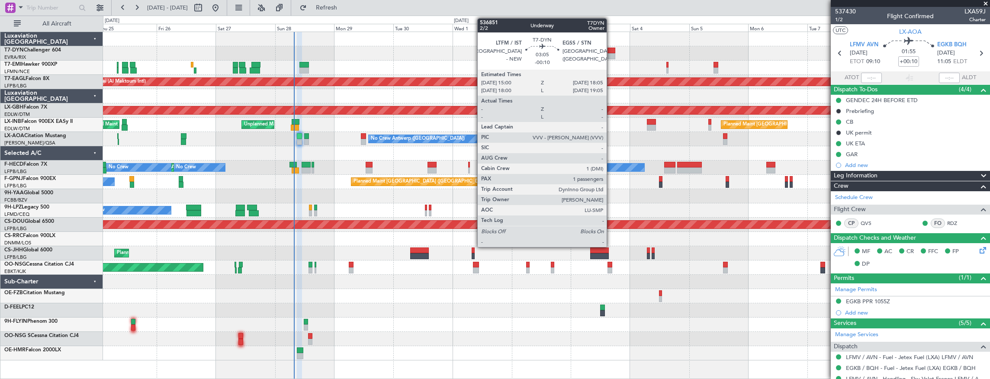
click at [611, 49] on div at bounding box center [612, 51] width 8 height 6
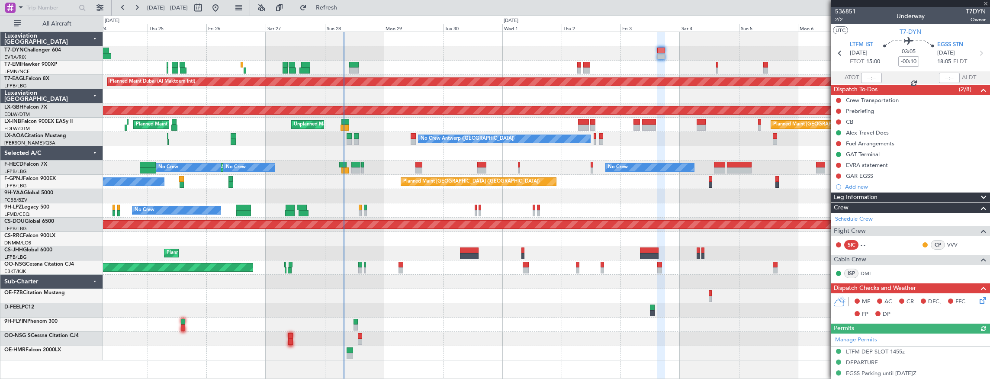
click at [224, 57] on div at bounding box center [546, 53] width 887 height 14
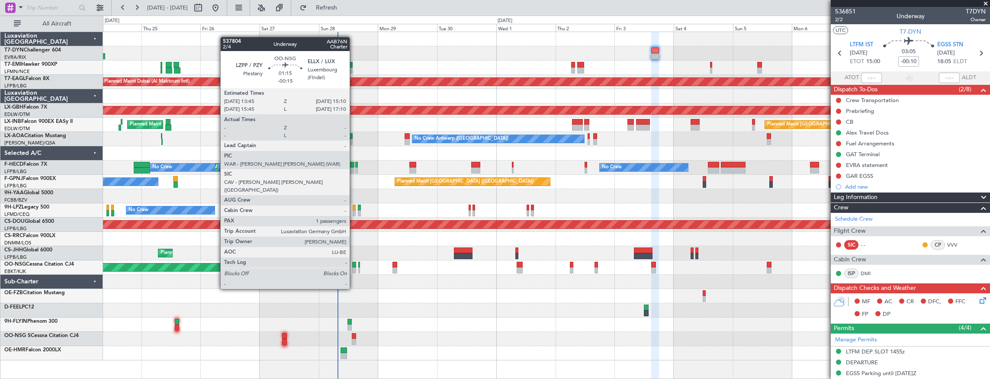
click at [354, 265] on div at bounding box center [354, 265] width 4 height 6
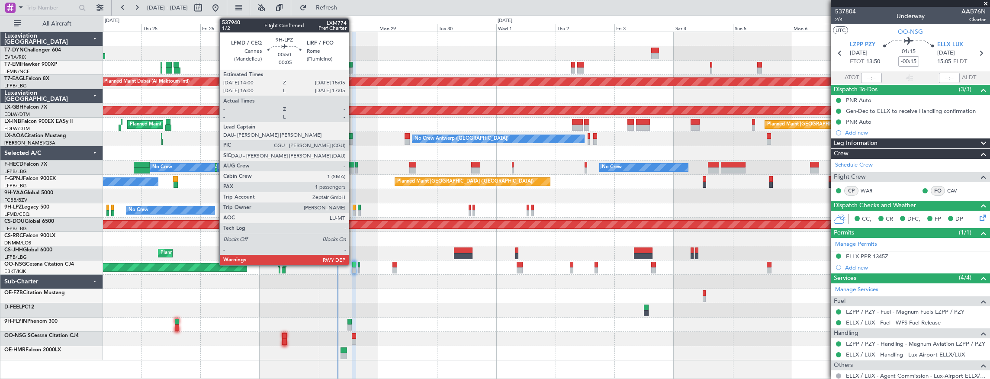
click at [354, 209] on div at bounding box center [354, 208] width 3 height 6
type input "-00:05"
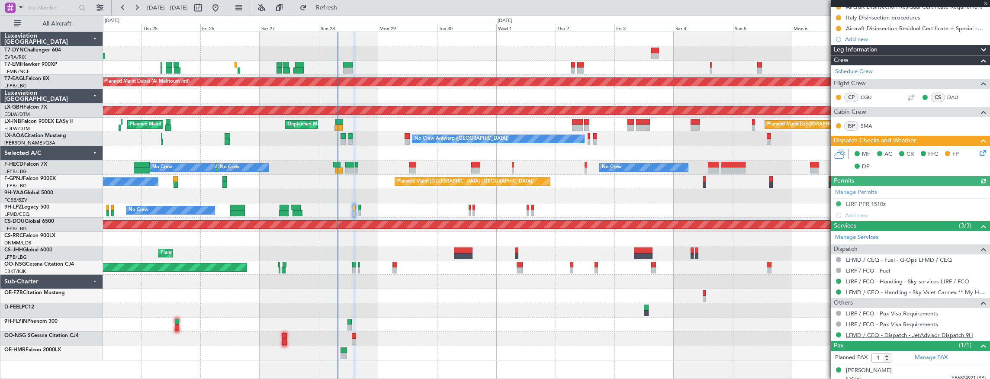
scroll to position [118, 0]
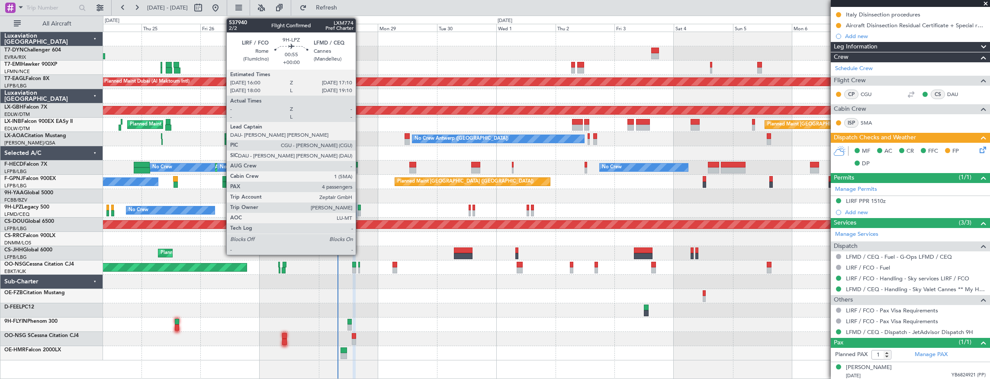
click at [360, 207] on div at bounding box center [359, 208] width 3 height 6
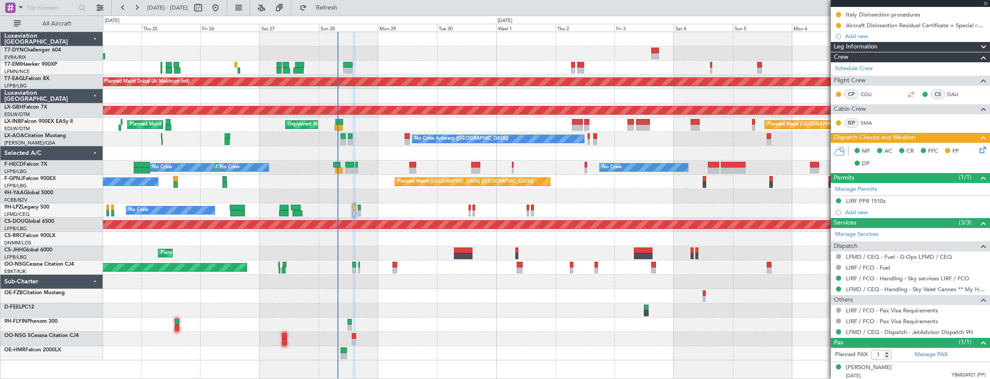
type input "4"
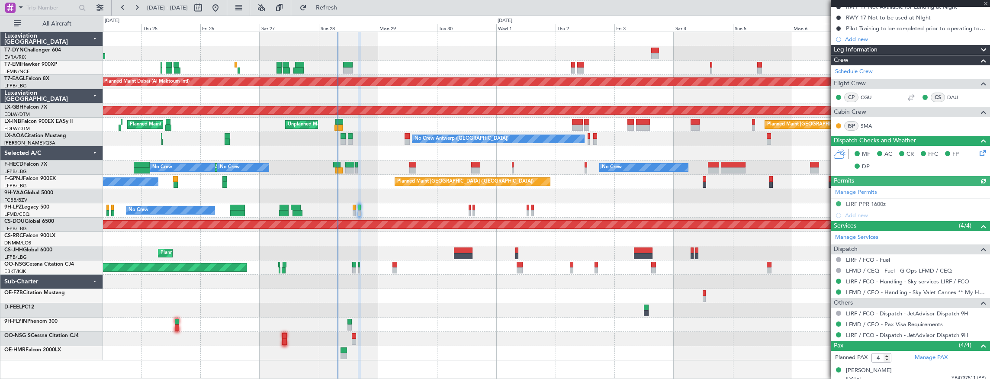
scroll to position [177, 0]
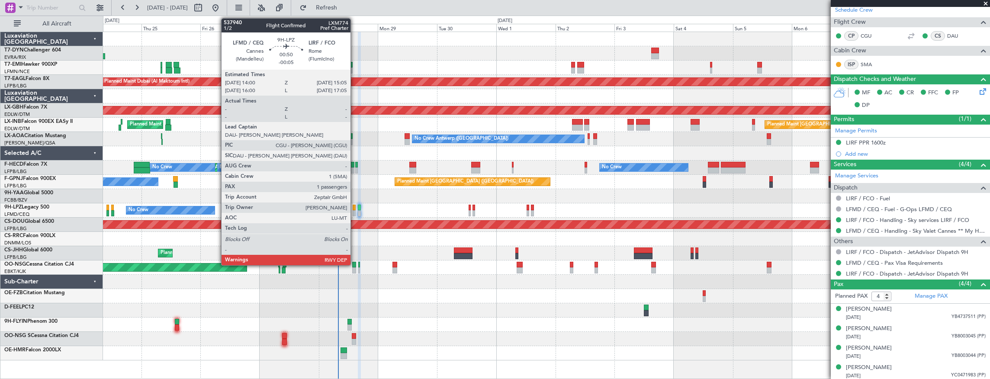
click at [355, 209] on div at bounding box center [354, 208] width 3 height 6
type input "-00:05"
type input "1"
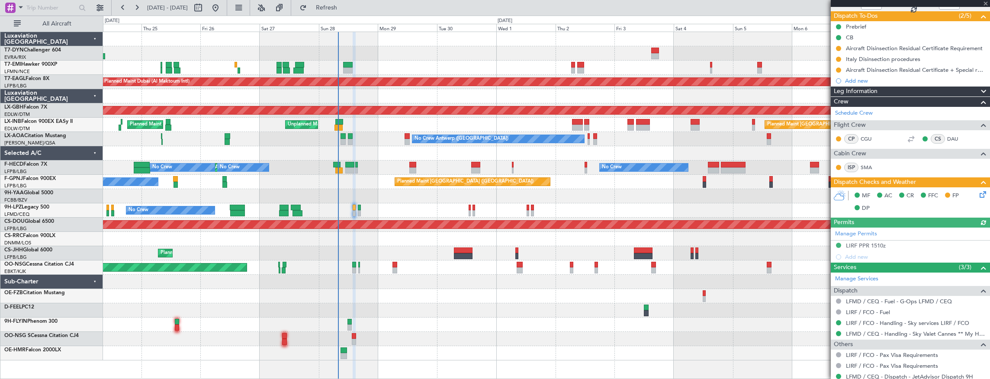
scroll to position [118, 0]
